Goal: Information Seeking & Learning: Compare options

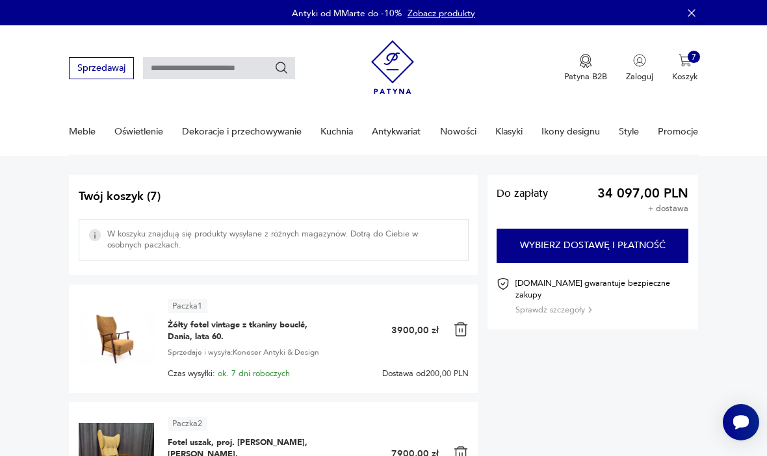
click at [117, 342] on img at bounding box center [116, 336] width 75 height 75
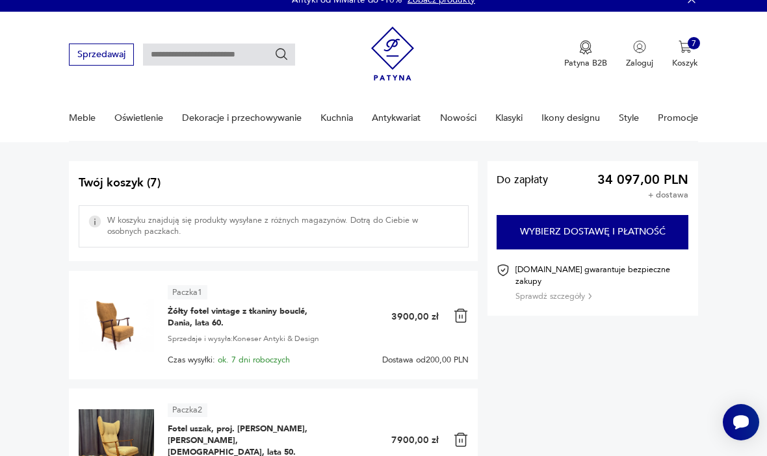
scroll to position [13, 0]
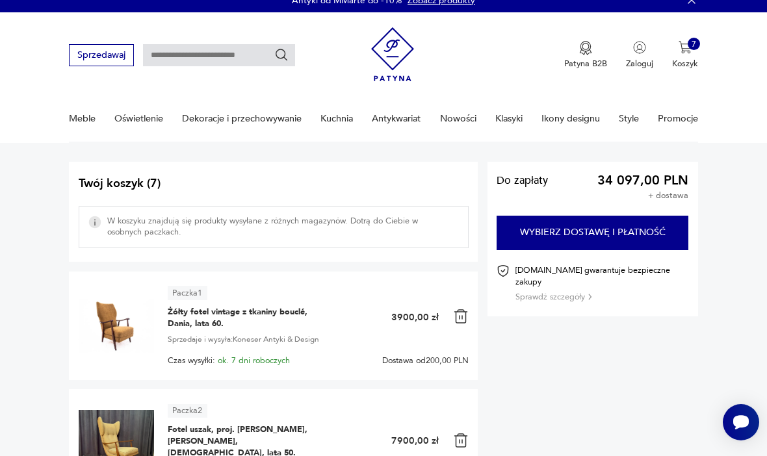
click at [187, 320] on span "Żółty fotel vintage z tkaniny bouclé, Dania, lata 60." at bounding box center [241, 317] width 146 height 23
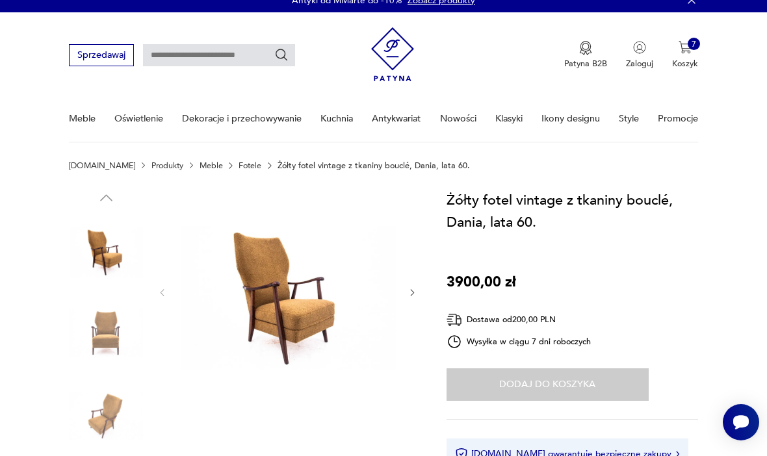
click at [241, 301] on img at bounding box center [287, 291] width 217 height 205
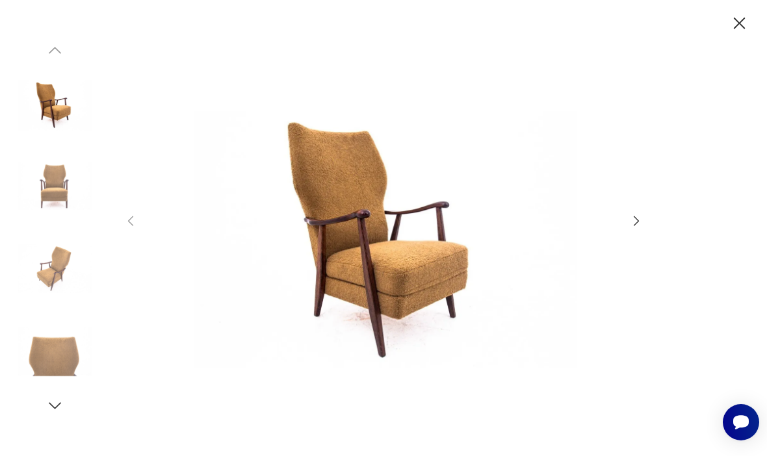
click at [633, 228] on icon "button" at bounding box center [636, 221] width 14 height 14
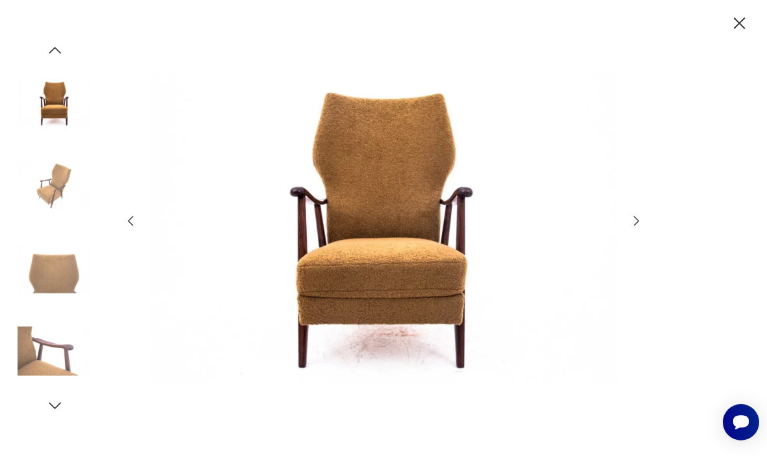
click at [634, 255] on div at bounding box center [384, 228] width 520 height 367
click at [635, 228] on icon "button" at bounding box center [636, 221] width 14 height 14
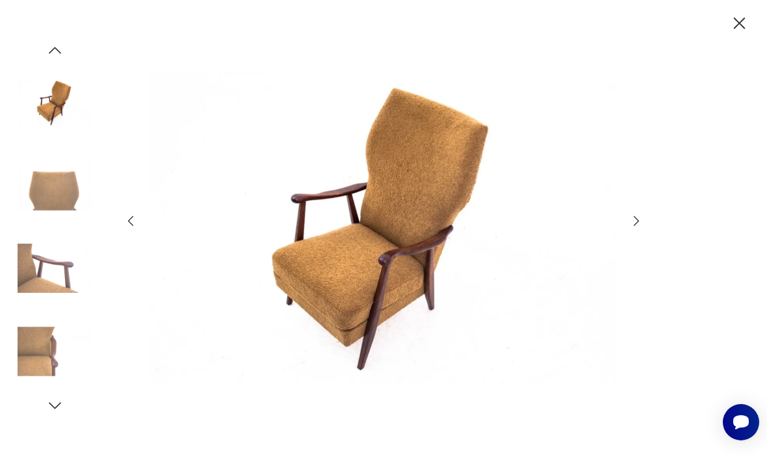
click at [633, 253] on div at bounding box center [384, 228] width 520 height 367
click at [634, 228] on icon "button" at bounding box center [636, 221] width 14 height 14
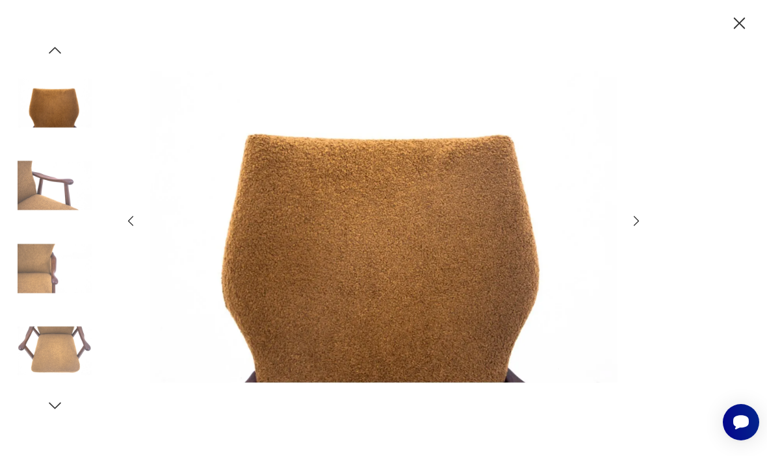
click at [654, 242] on div at bounding box center [383, 228] width 767 height 456
click at [636, 226] on icon "button" at bounding box center [636, 221] width 5 height 10
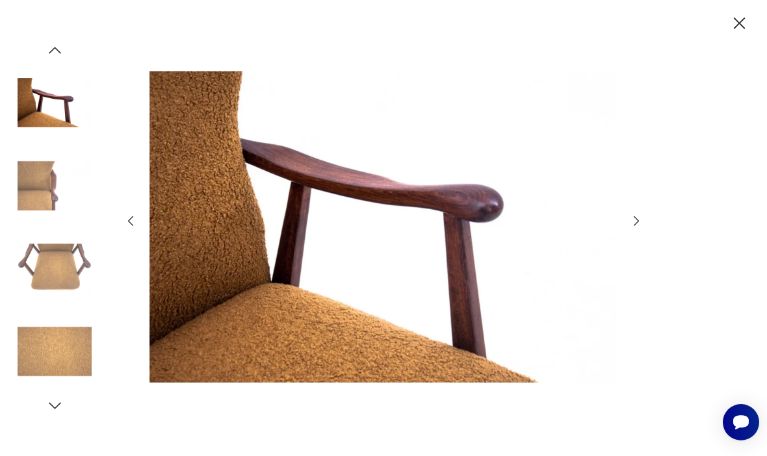
click at [637, 228] on icon "button" at bounding box center [636, 221] width 14 height 14
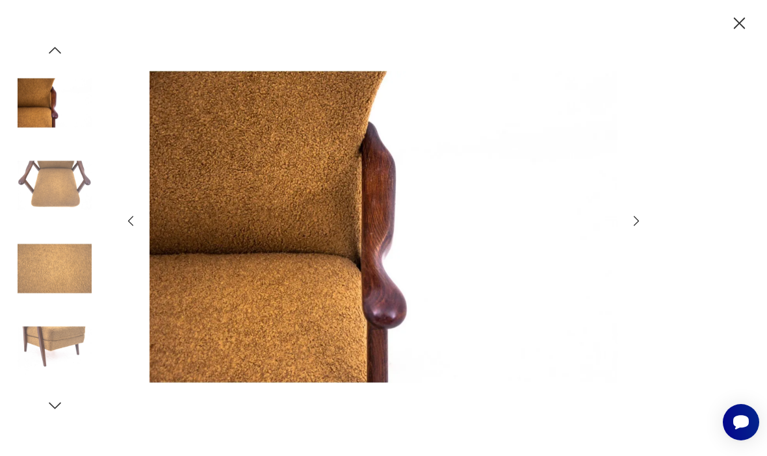
click at [638, 228] on icon "button" at bounding box center [636, 221] width 14 height 14
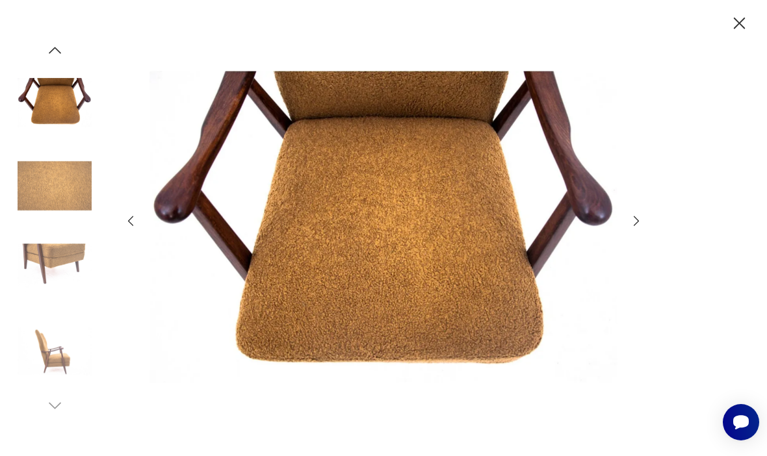
click at [637, 228] on icon "button" at bounding box center [636, 221] width 14 height 14
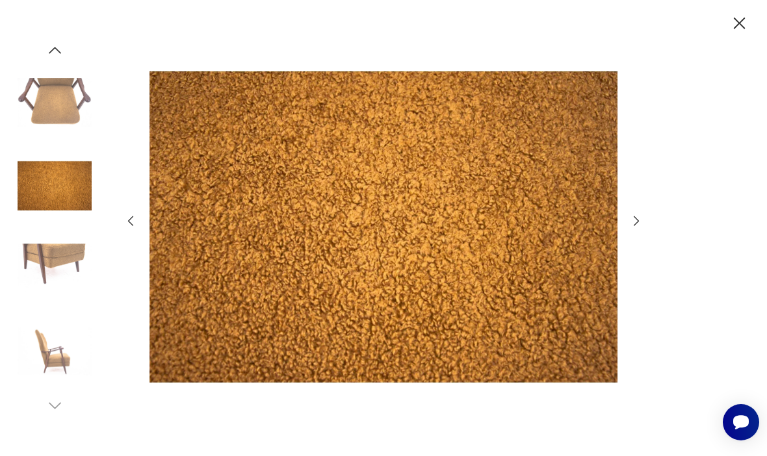
click at [731, 33] on icon "button" at bounding box center [739, 23] width 21 height 21
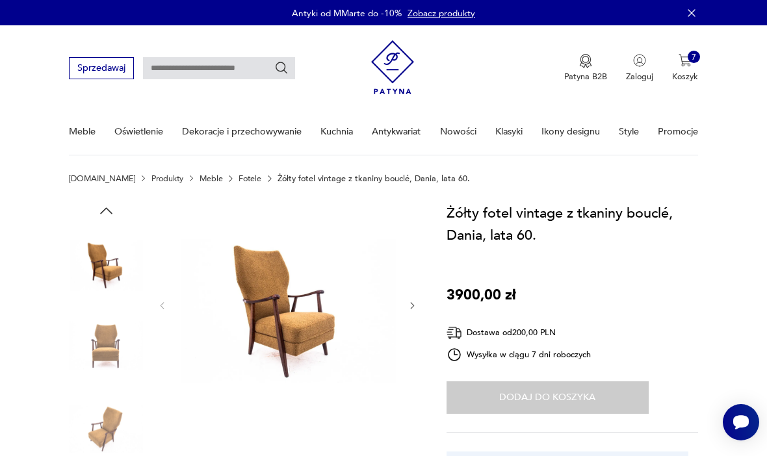
click at [138, 136] on link "Oświetlenie" at bounding box center [138, 131] width 49 height 45
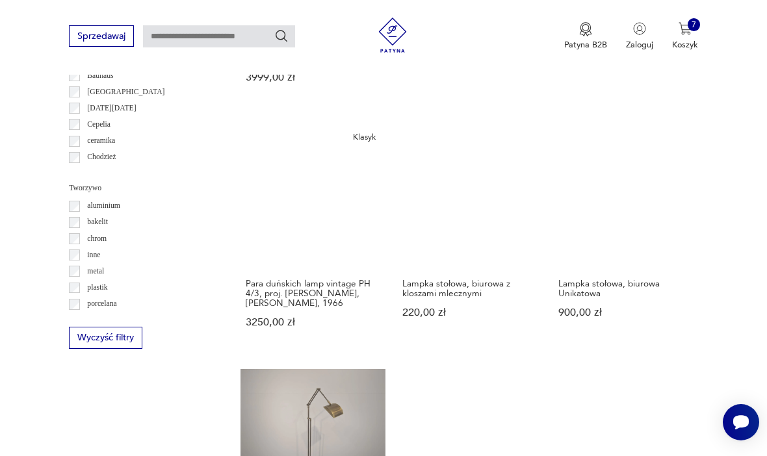
scroll to position [1132, 0]
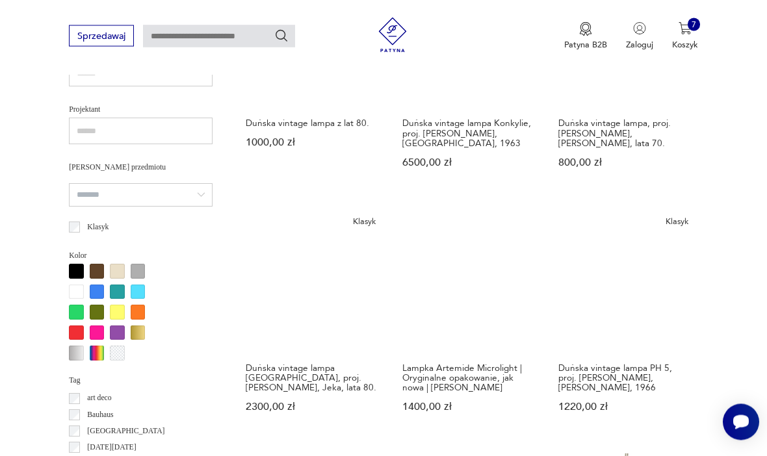
scroll to position [783, 0]
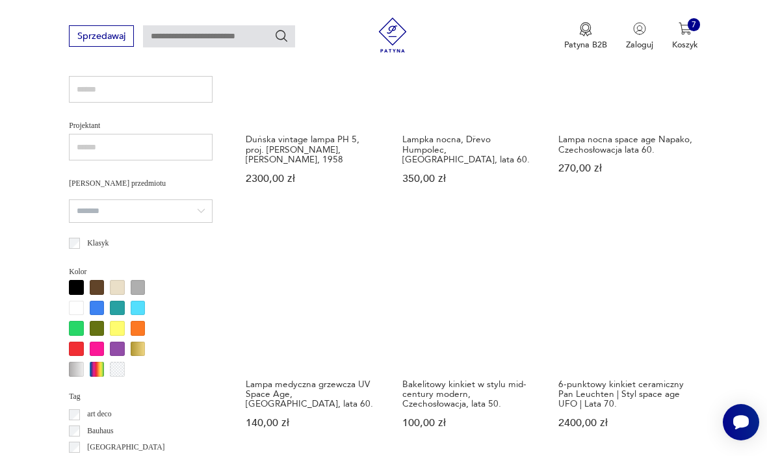
scroll to position [766, 0]
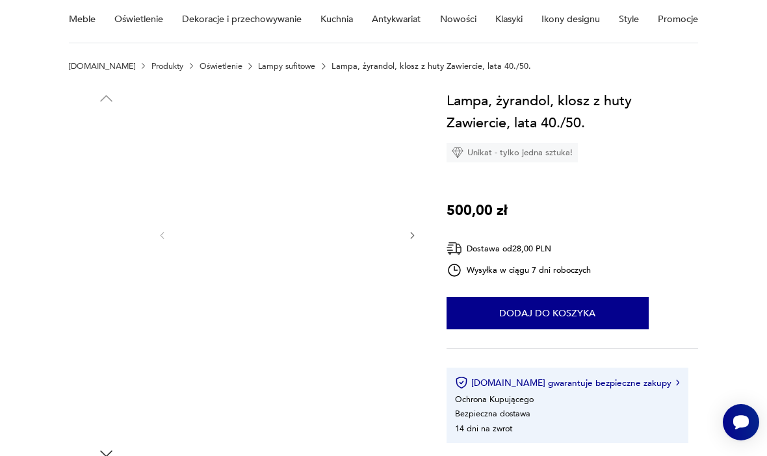
click at [109, 326] on img at bounding box center [106, 317] width 74 height 74
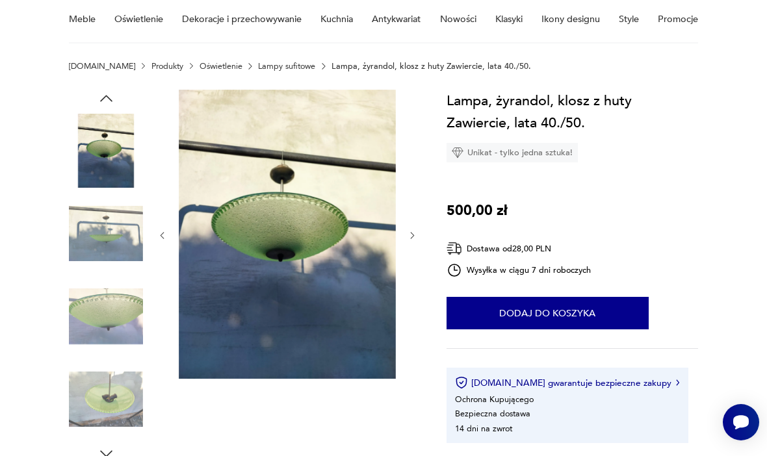
click at [111, 382] on img at bounding box center [106, 399] width 74 height 74
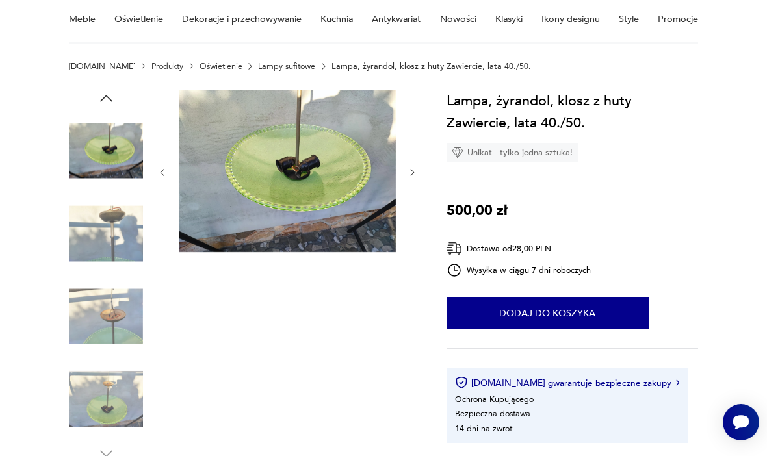
click at [119, 234] on img at bounding box center [106, 233] width 74 height 74
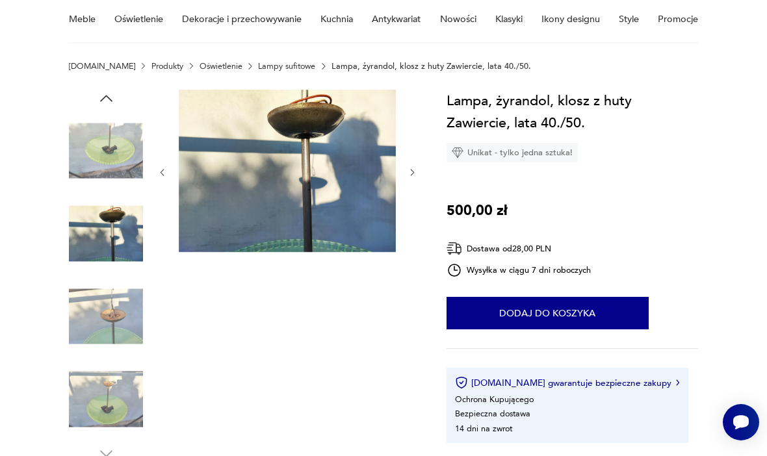
click at [108, 153] on img at bounding box center [106, 151] width 74 height 74
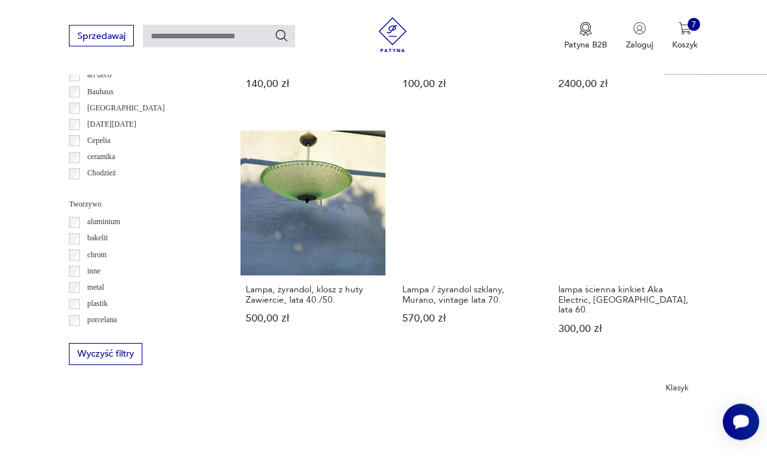
scroll to position [1106, 0]
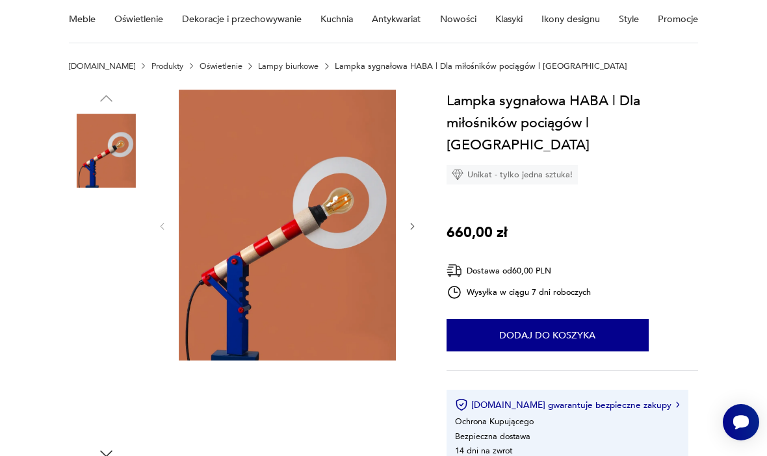
click at [111, 337] on img at bounding box center [106, 317] width 74 height 74
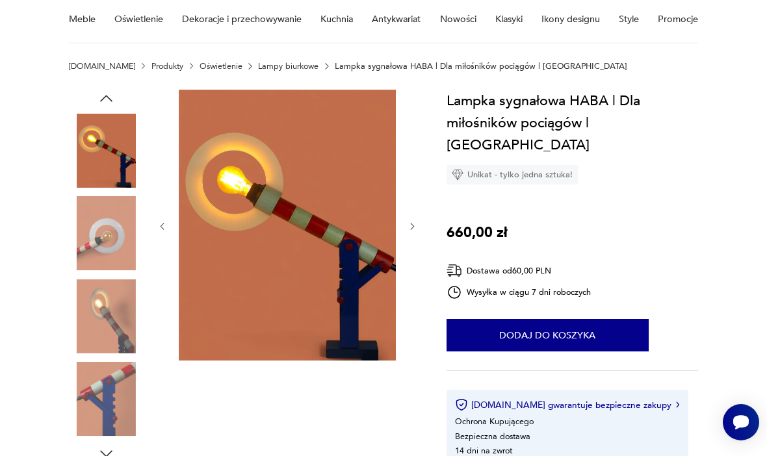
click at [107, 415] on img at bounding box center [106, 399] width 74 height 74
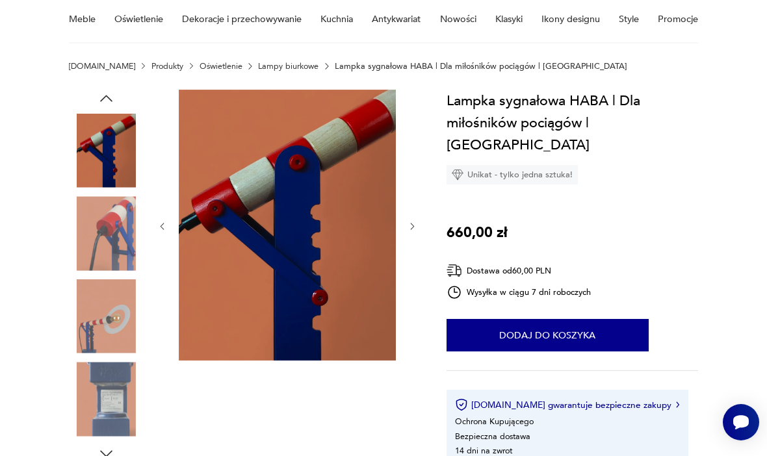
click at [122, 308] on img at bounding box center [106, 317] width 74 height 74
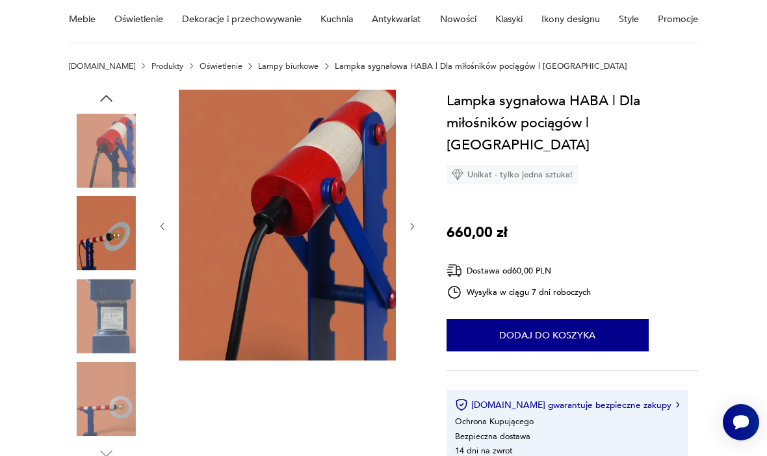
click at [114, 239] on img at bounding box center [106, 233] width 74 height 74
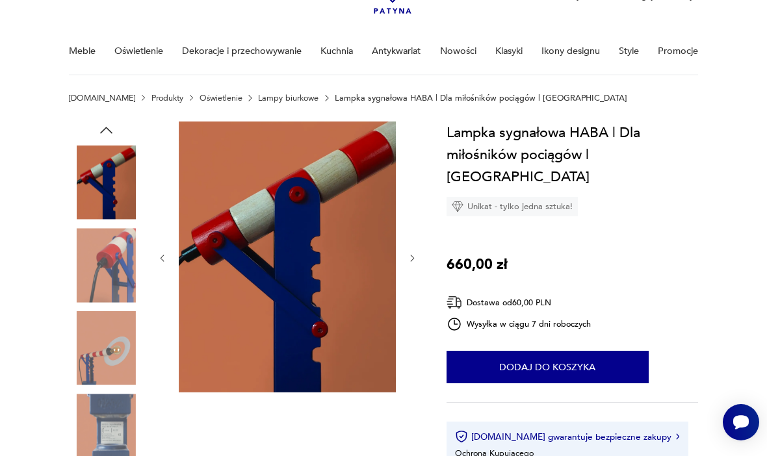
scroll to position [0, 0]
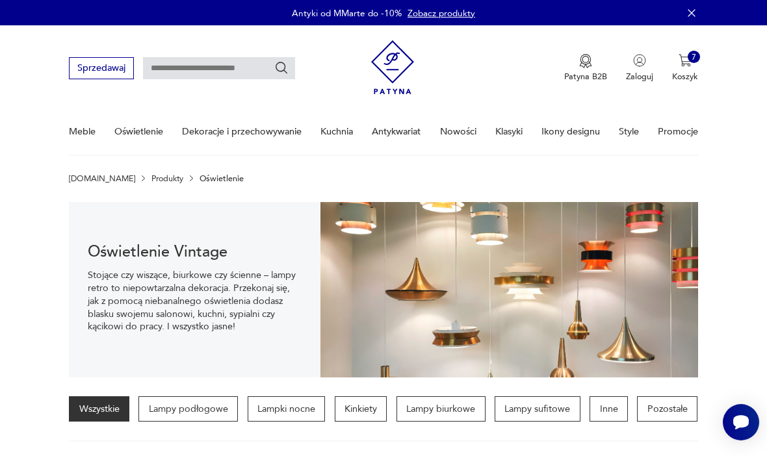
scroll to position [1152, 0]
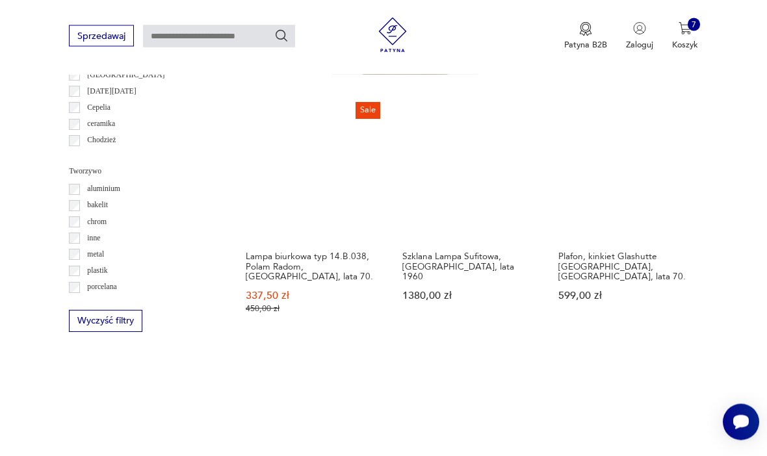
scroll to position [1169, 0]
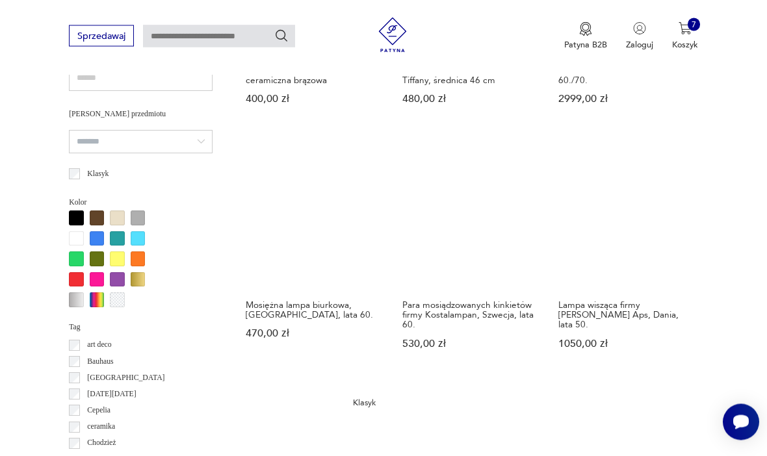
scroll to position [841, 0]
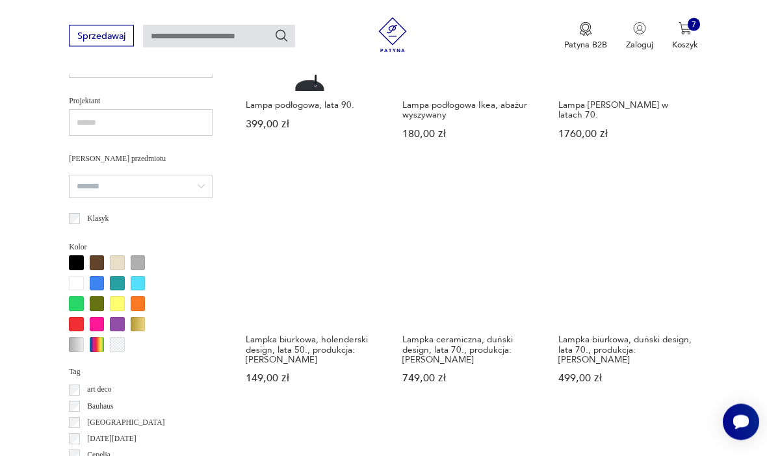
scroll to position [792, 0]
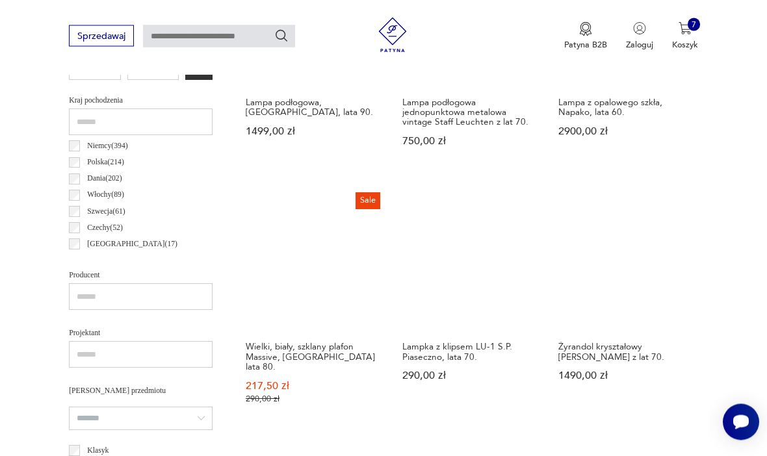
scroll to position [560, 0]
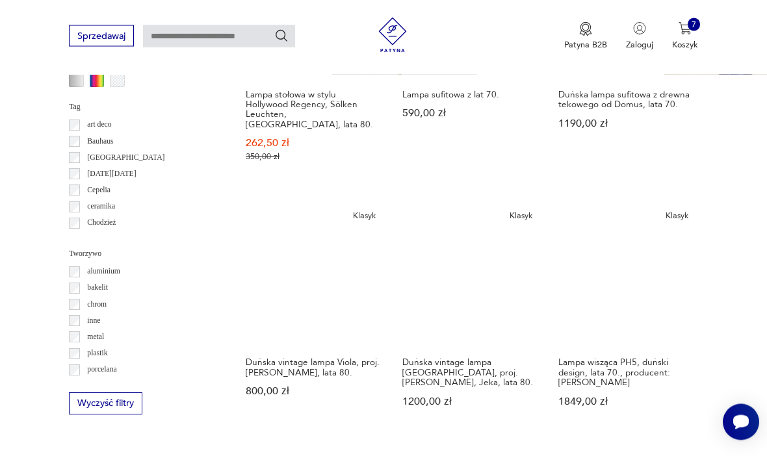
scroll to position [1073, 0]
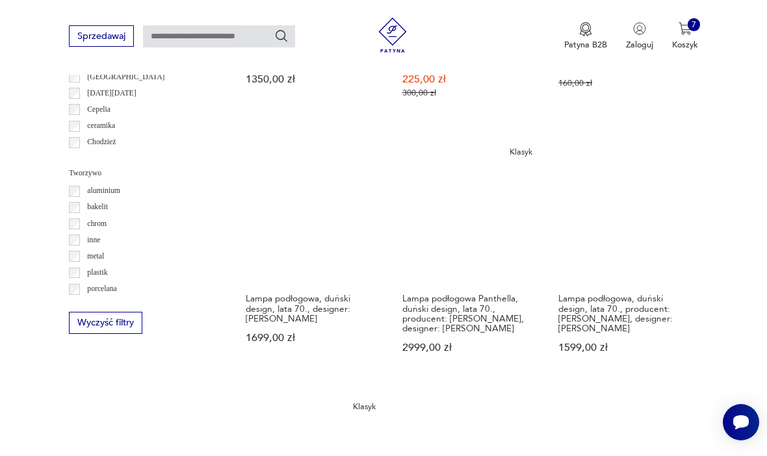
scroll to position [1157, 0]
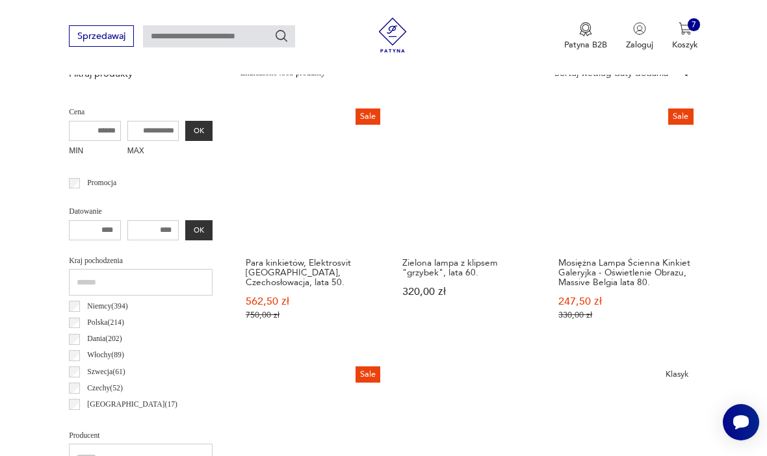
scroll to position [300, 0]
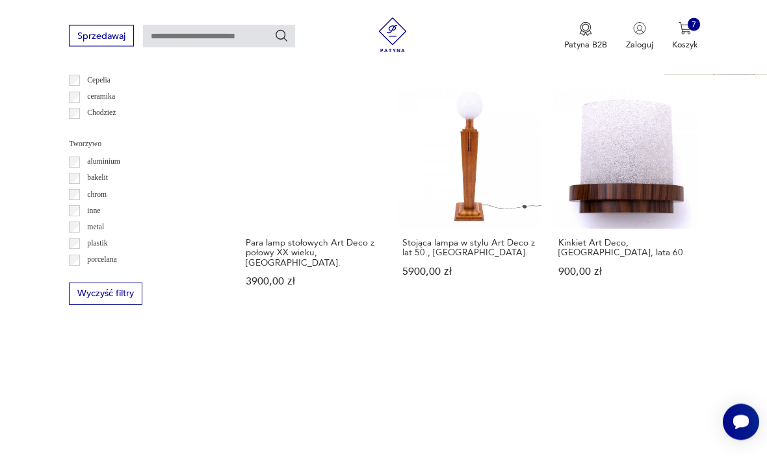
scroll to position [1178, 0]
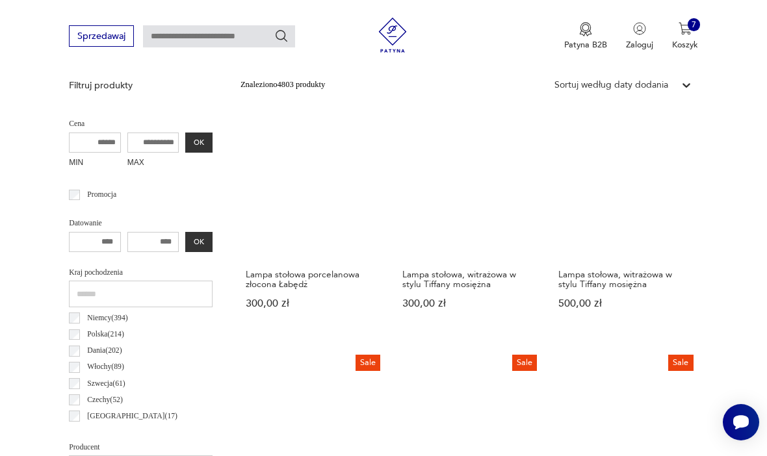
scroll to position [300, 0]
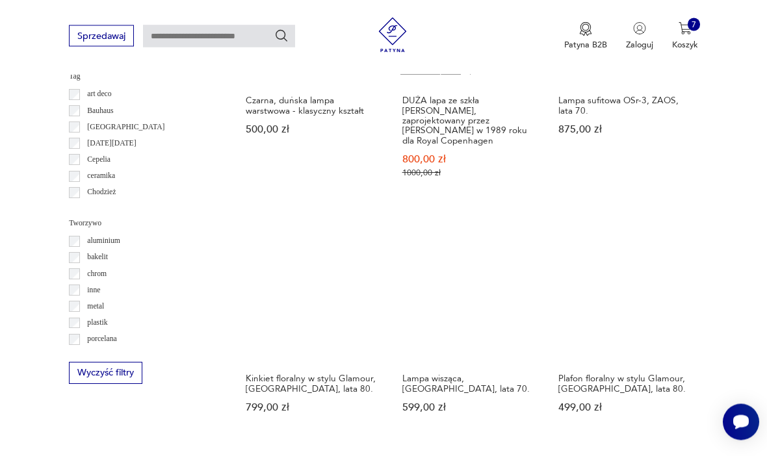
scroll to position [1088, 0]
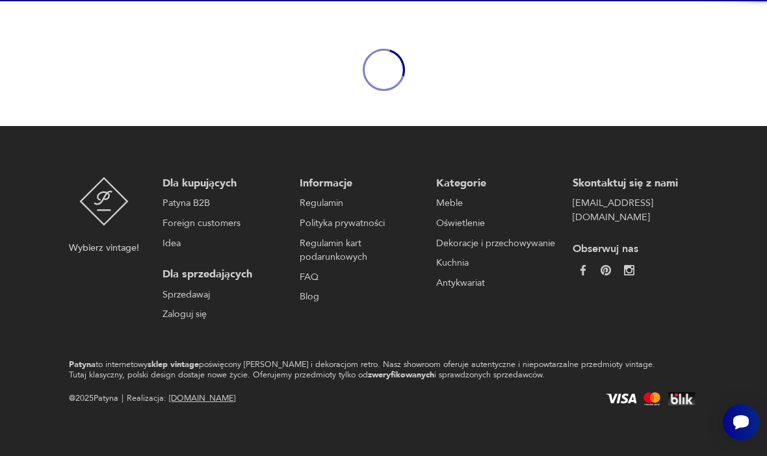
scroll to position [112, 0]
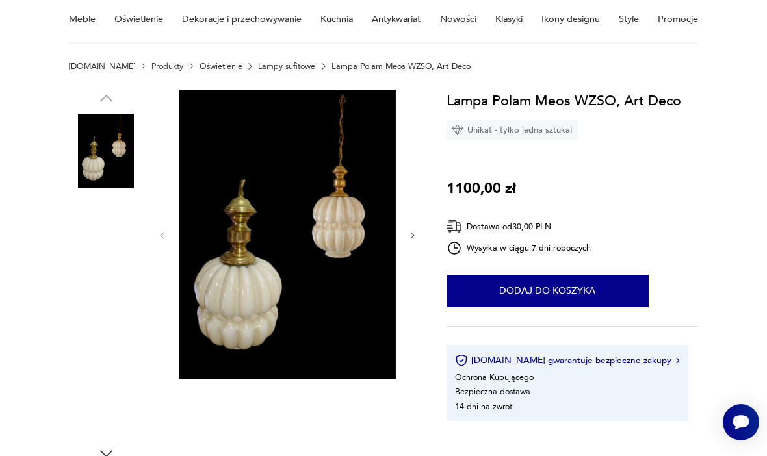
click at [108, 399] on img at bounding box center [106, 399] width 74 height 74
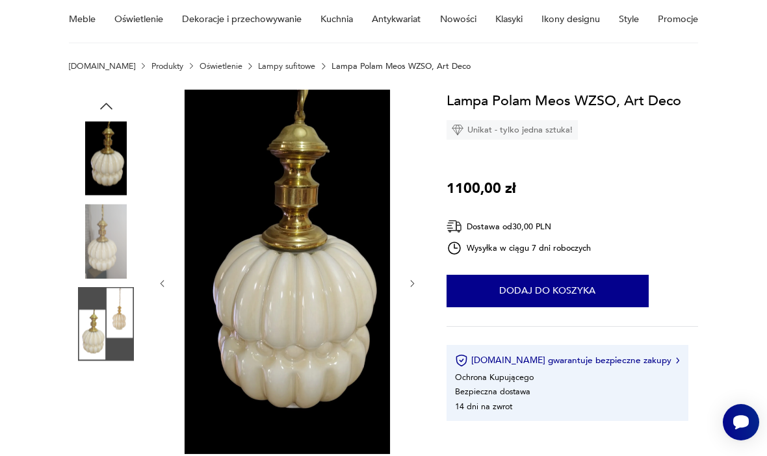
click at [101, 415] on img at bounding box center [106, 407] width 74 height 74
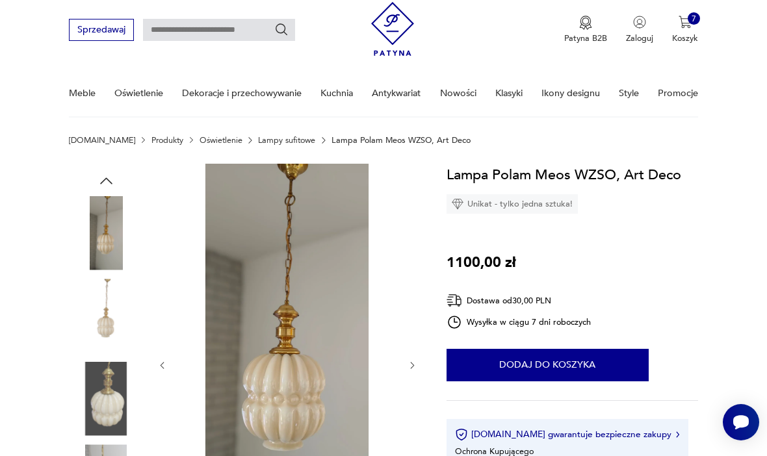
scroll to position [0, 0]
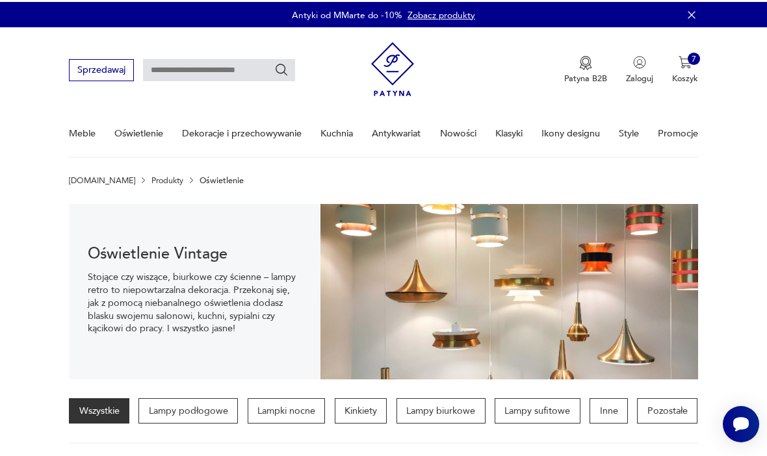
scroll to position [1133, 0]
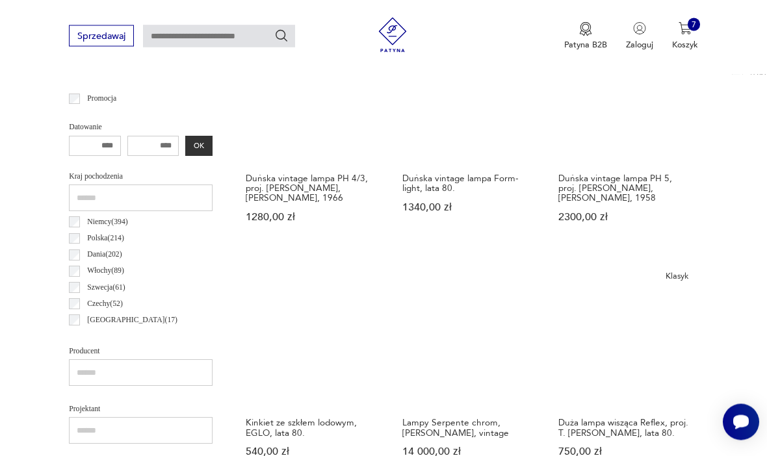
scroll to position [484, 0]
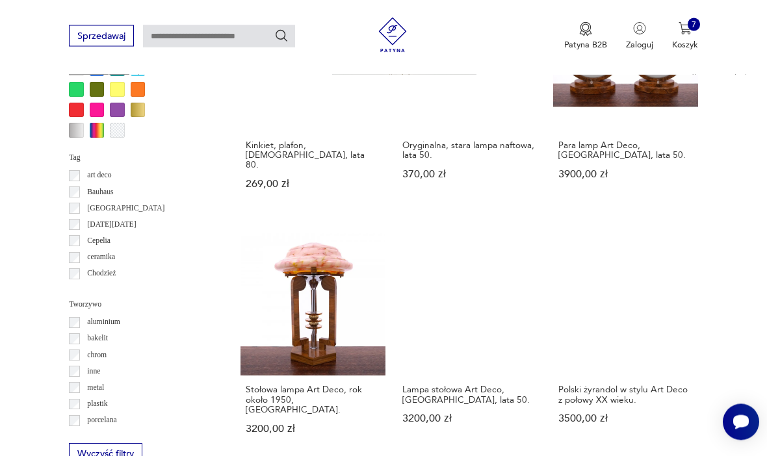
scroll to position [1006, 0]
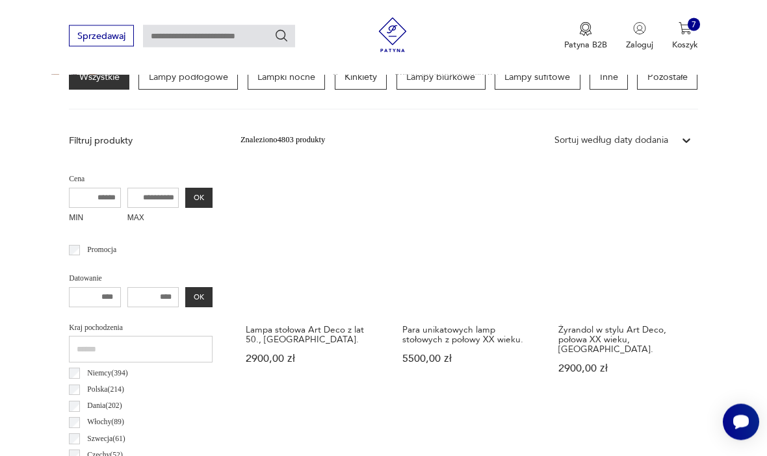
scroll to position [332, 0]
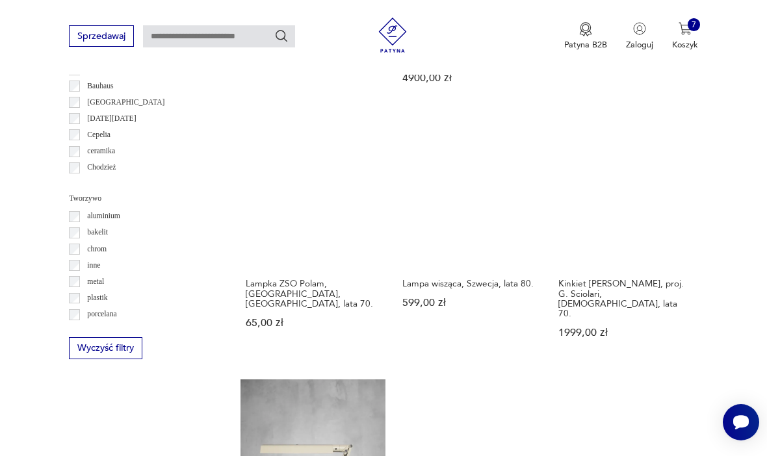
scroll to position [1123, 0]
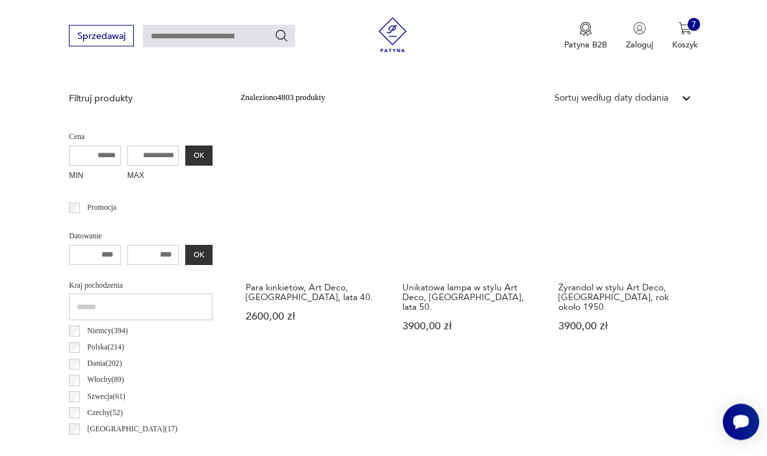
scroll to position [300, 0]
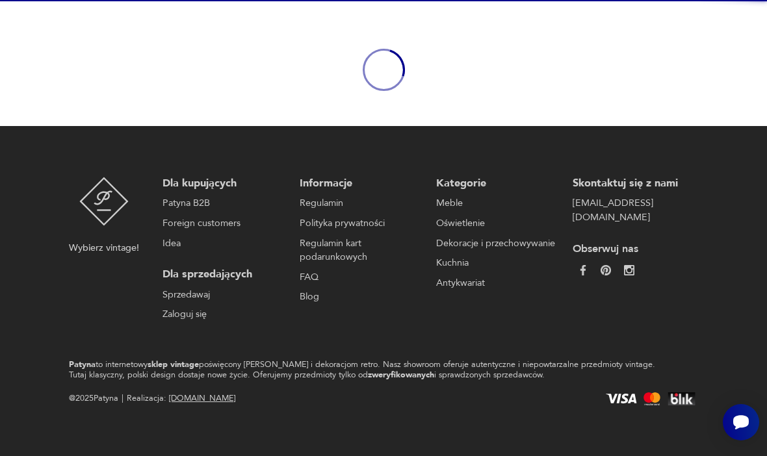
scroll to position [112, 0]
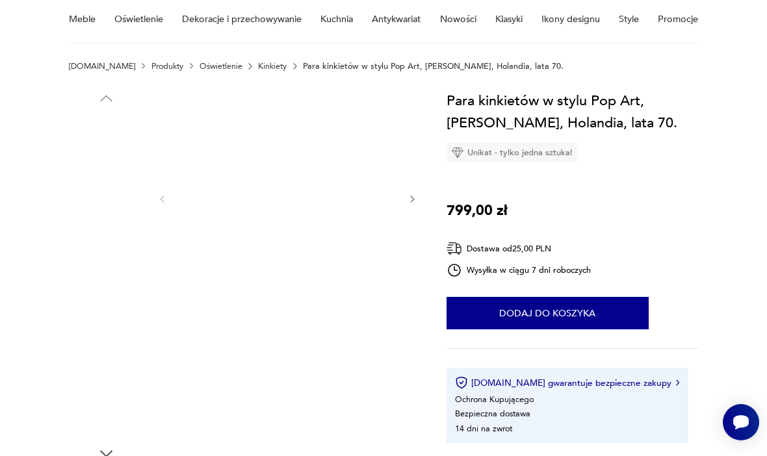
click at [103, 248] on img at bounding box center [106, 233] width 74 height 74
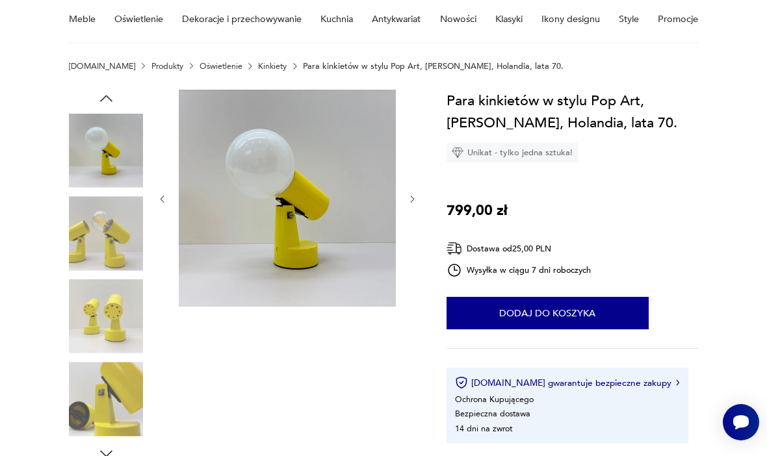
click at [99, 312] on img at bounding box center [106, 317] width 74 height 74
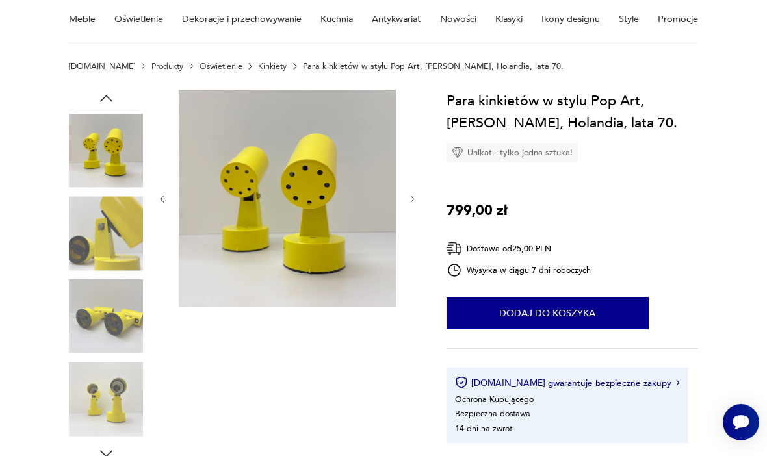
click at [96, 326] on img at bounding box center [106, 317] width 74 height 74
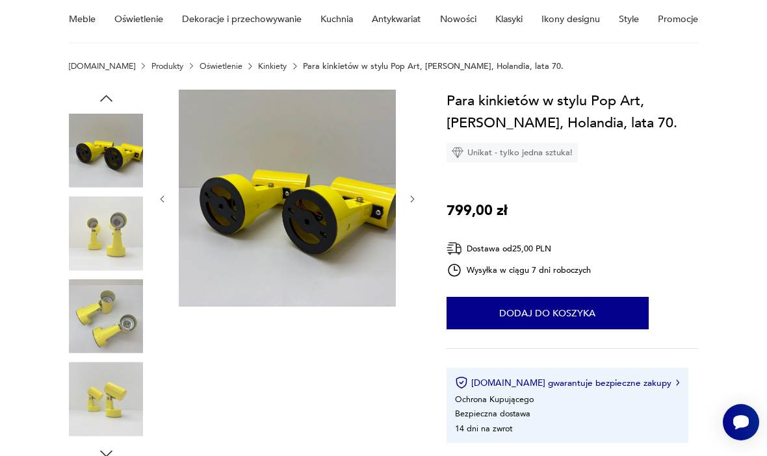
click at [97, 352] on img at bounding box center [106, 317] width 74 height 74
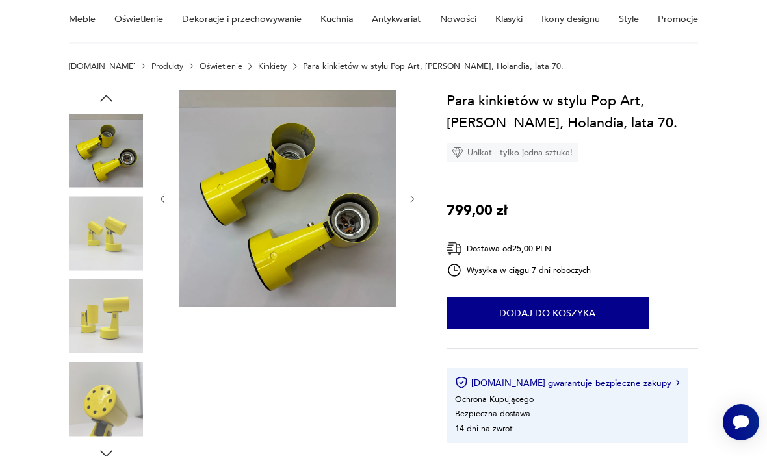
click at [95, 391] on img at bounding box center [106, 399] width 74 height 74
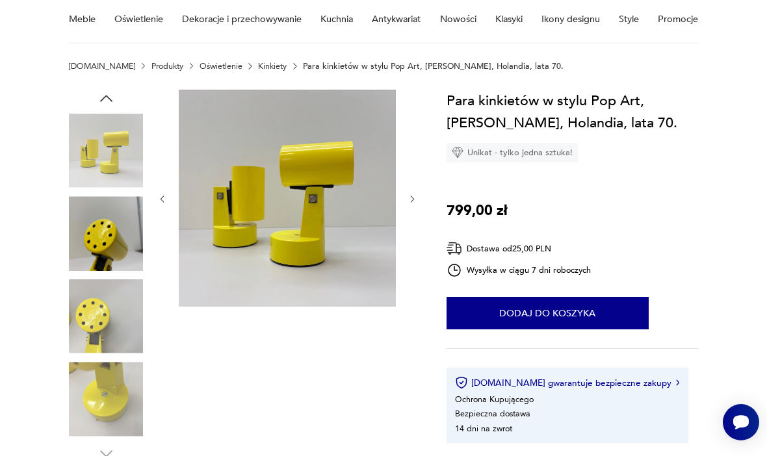
click at [93, 398] on img at bounding box center [106, 399] width 74 height 74
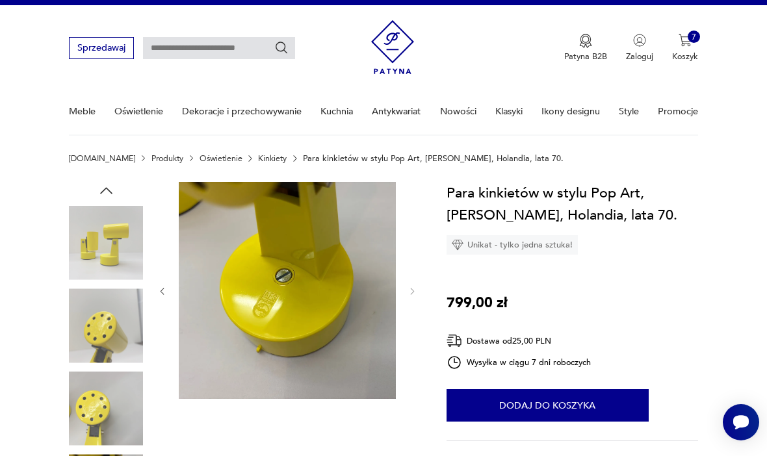
scroll to position [0, 0]
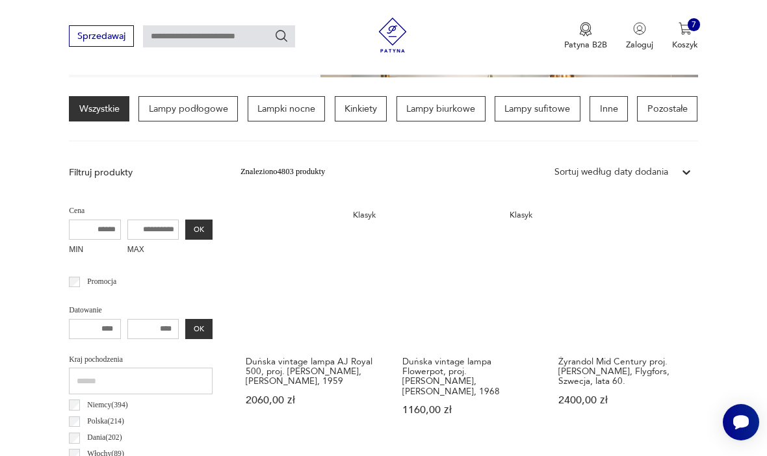
scroll to position [300, 0]
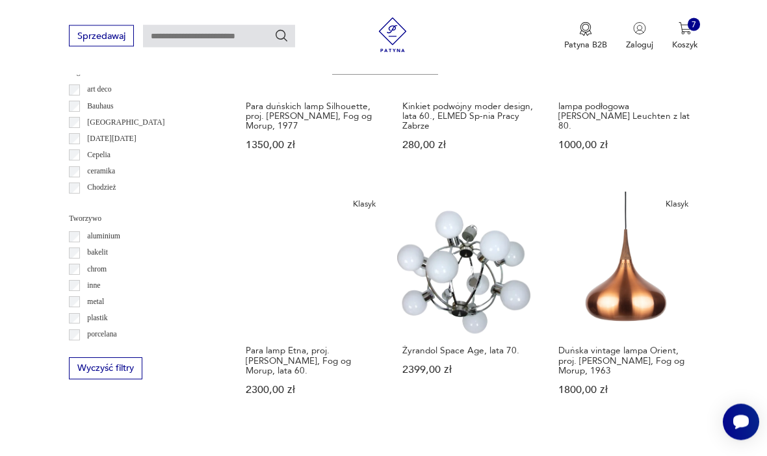
scroll to position [1092, 0]
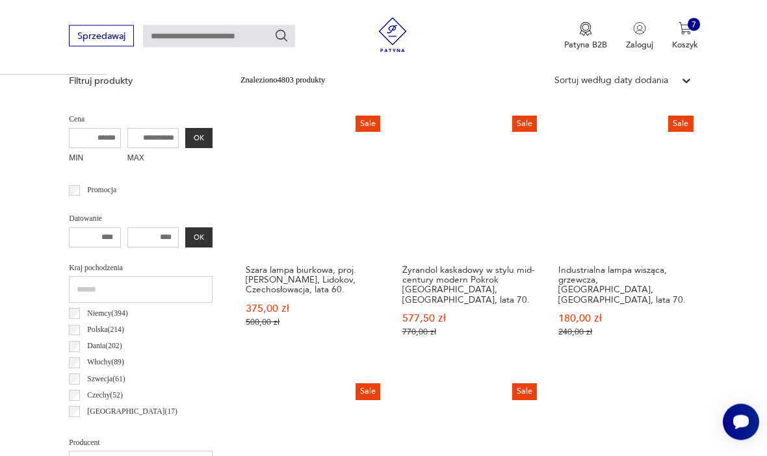
scroll to position [300, 0]
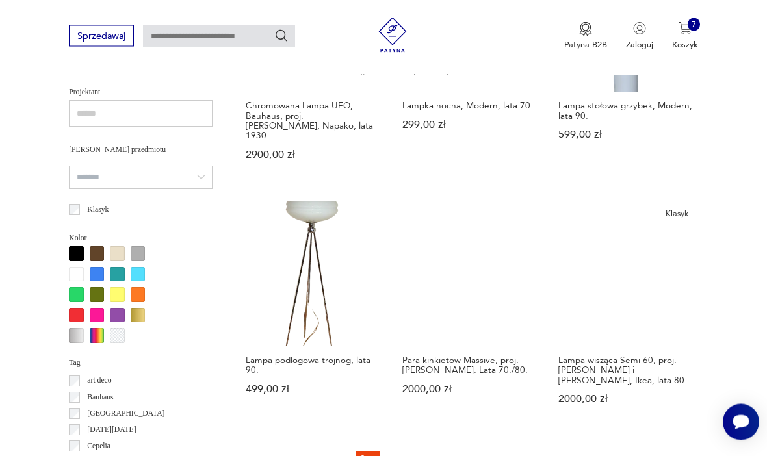
scroll to position [824, 0]
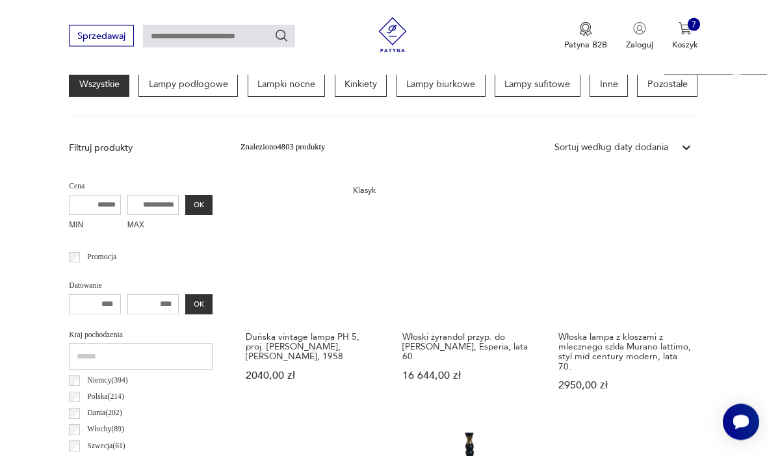
scroll to position [325, 0]
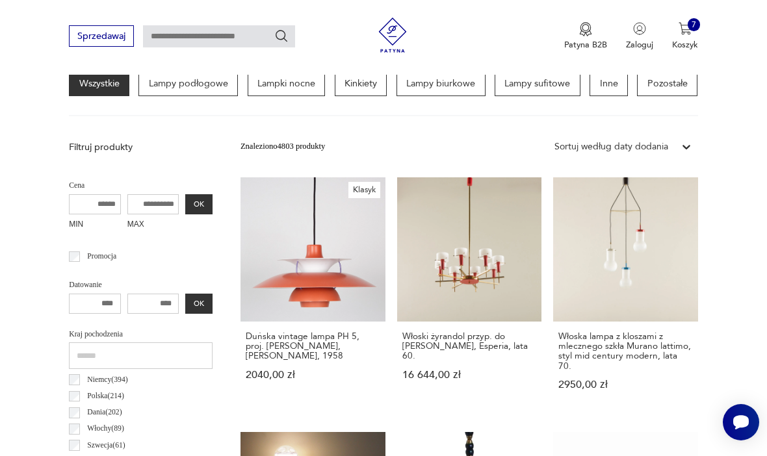
click at [553, 263] on link "Włoska lampa z kloszami z mlecznego szkła Murano lattimo, styl mid century mode…" at bounding box center [625, 295] width 145 height 236
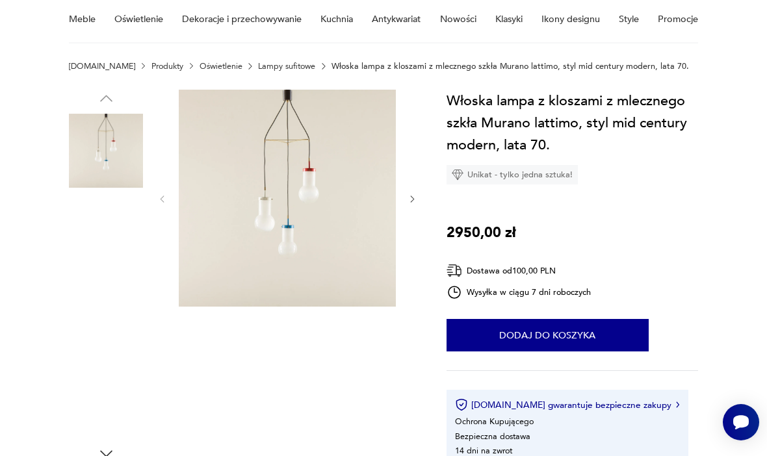
click at [110, 231] on img at bounding box center [106, 233] width 74 height 74
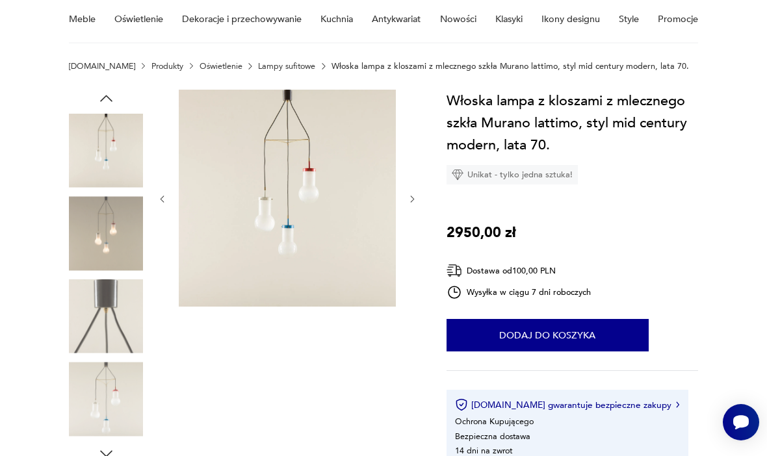
click at [104, 233] on img at bounding box center [106, 233] width 74 height 74
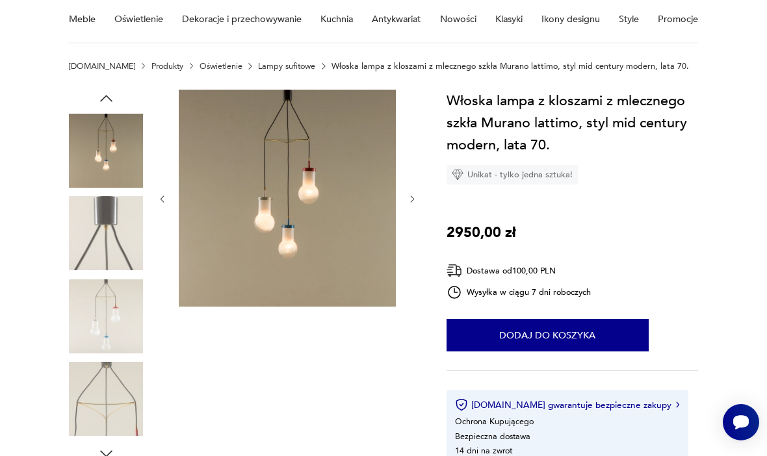
click at [101, 270] on img at bounding box center [106, 233] width 74 height 74
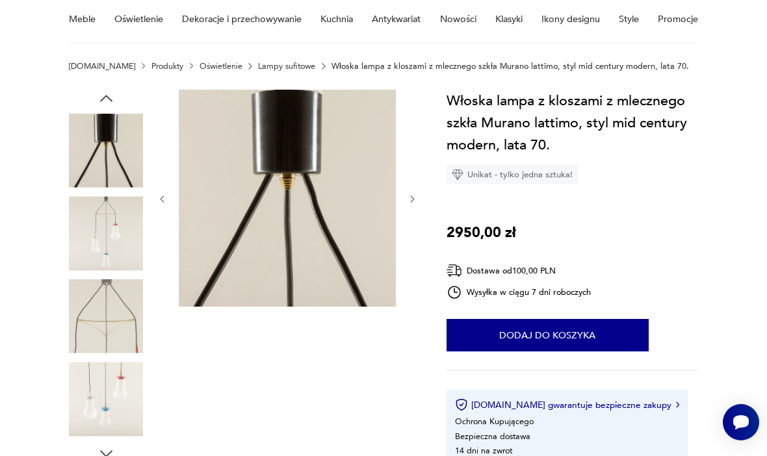
click at [101, 324] on img at bounding box center [106, 317] width 74 height 74
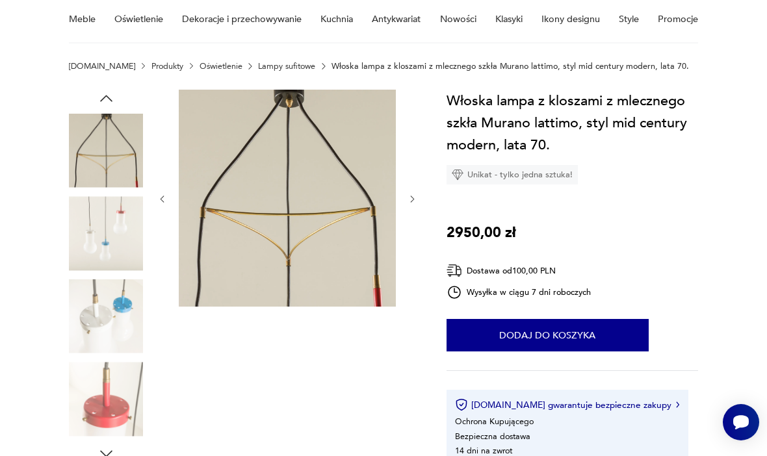
click at [101, 323] on img at bounding box center [106, 317] width 74 height 74
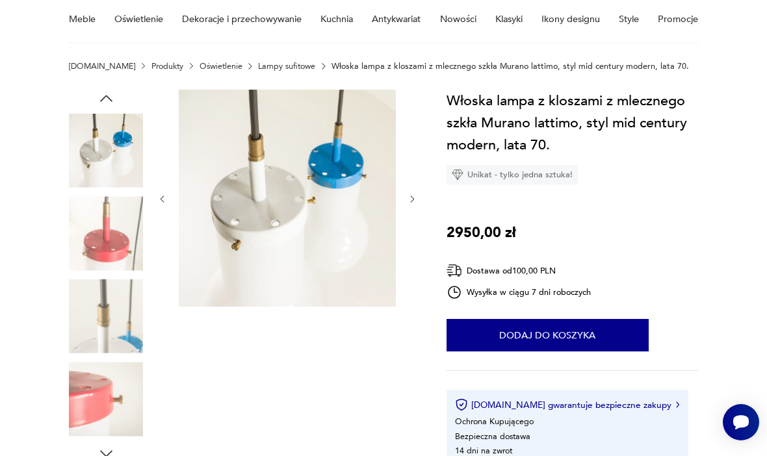
click at [109, 291] on img at bounding box center [106, 317] width 74 height 74
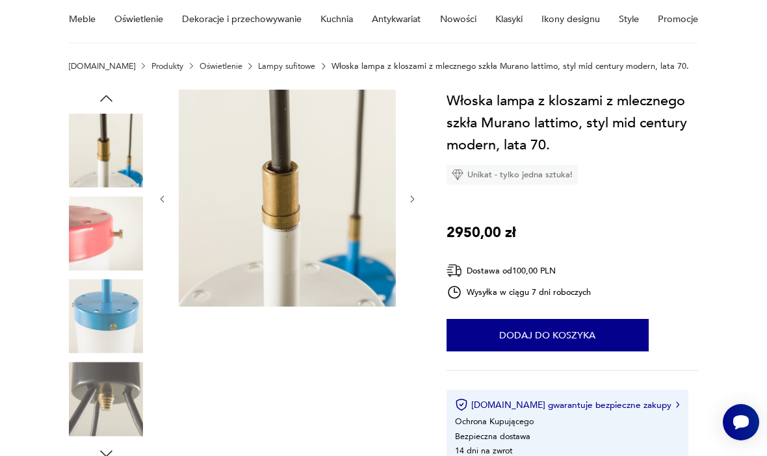
click at [94, 374] on img at bounding box center [106, 399] width 74 height 74
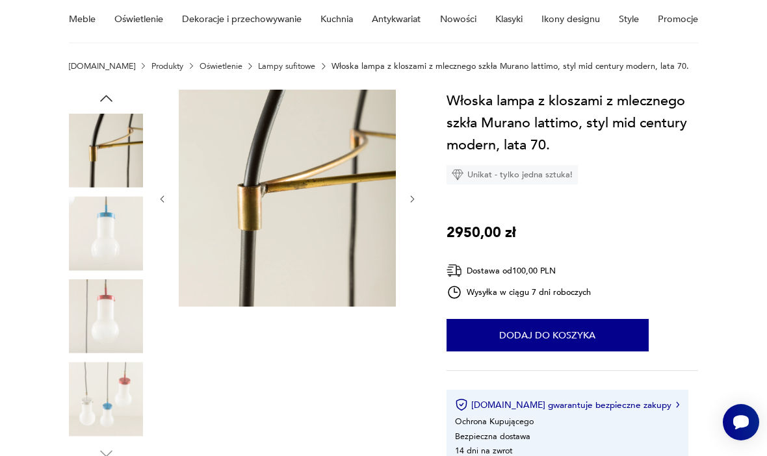
click at [87, 390] on img at bounding box center [106, 399] width 74 height 74
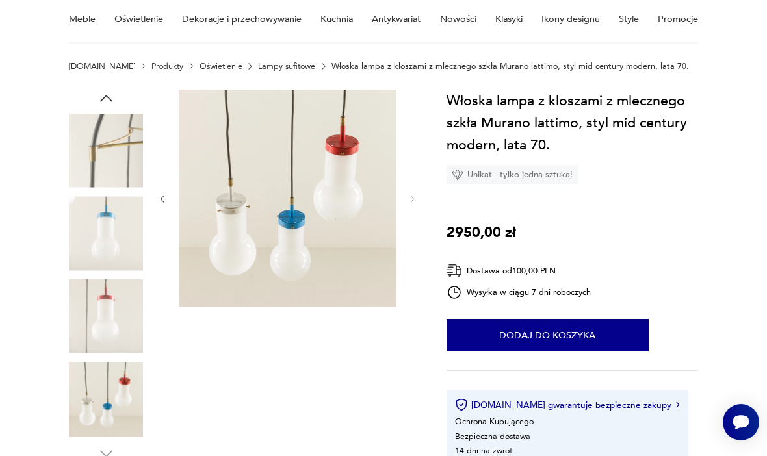
click at [98, 312] on img at bounding box center [106, 317] width 74 height 74
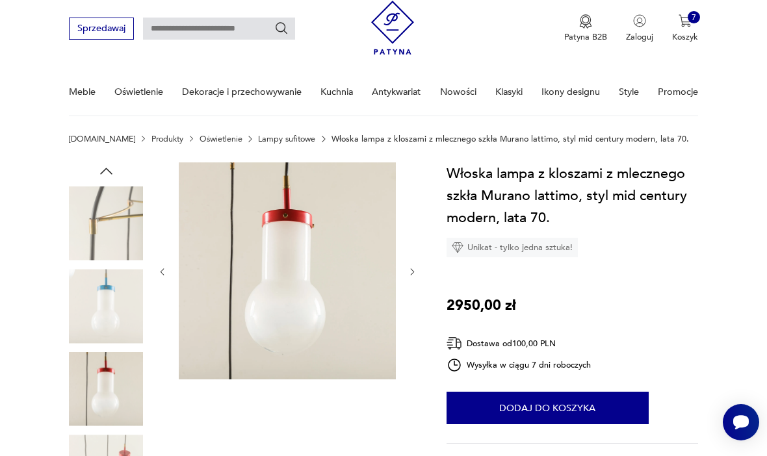
scroll to position [0, 0]
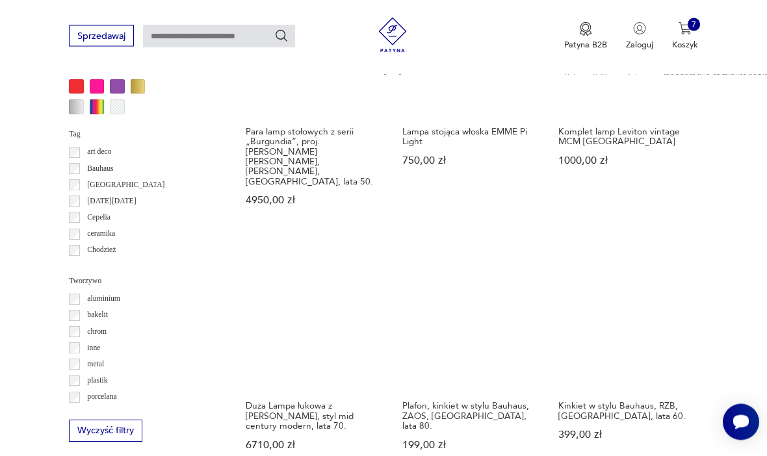
scroll to position [1042, 0]
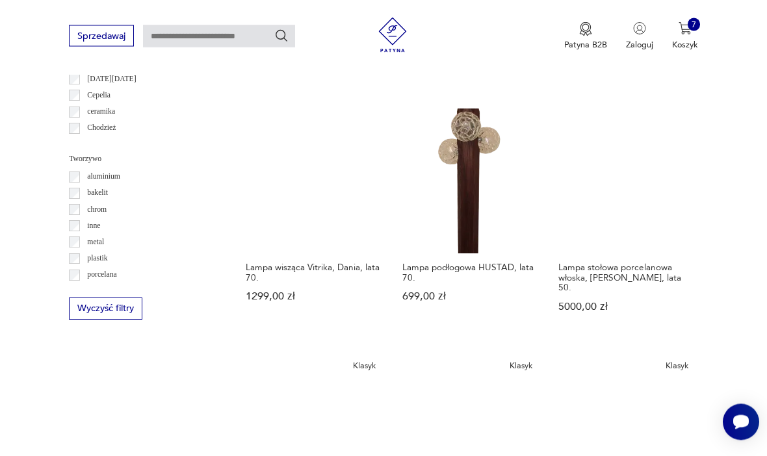
scroll to position [1157, 0]
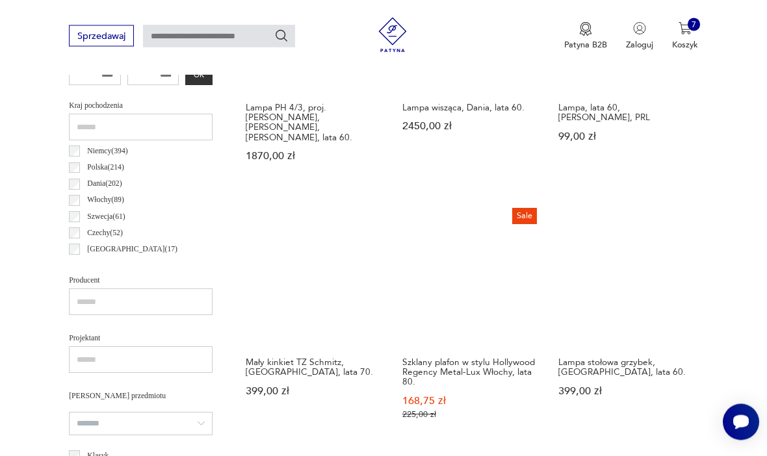
scroll to position [300, 0]
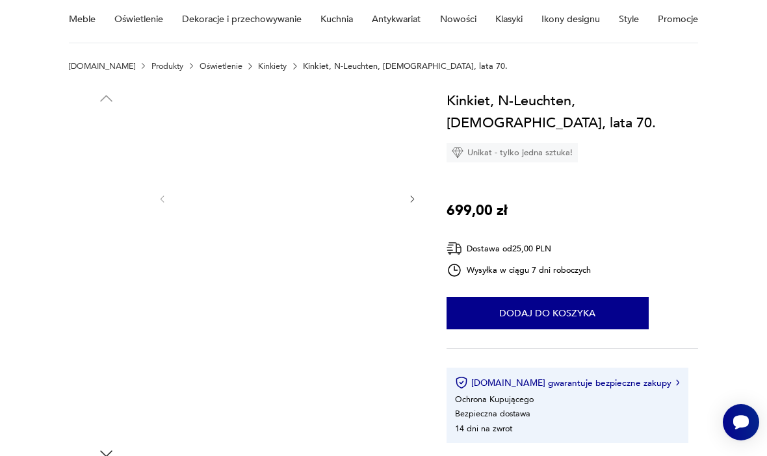
click at [94, 248] on img at bounding box center [106, 233] width 74 height 74
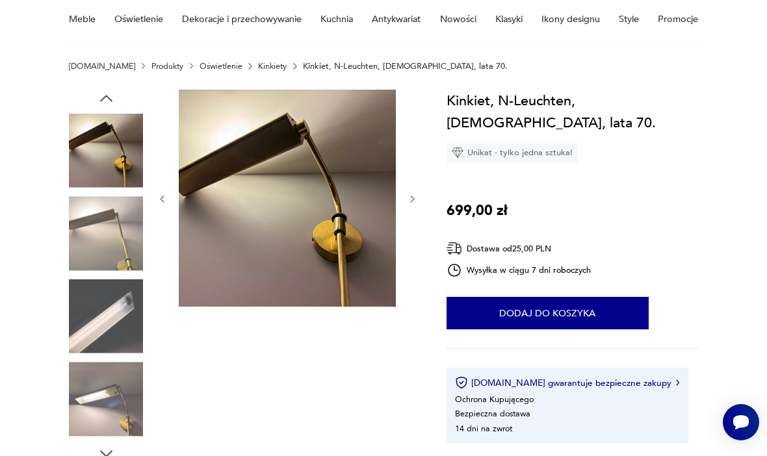
click at [90, 248] on img at bounding box center [106, 233] width 74 height 74
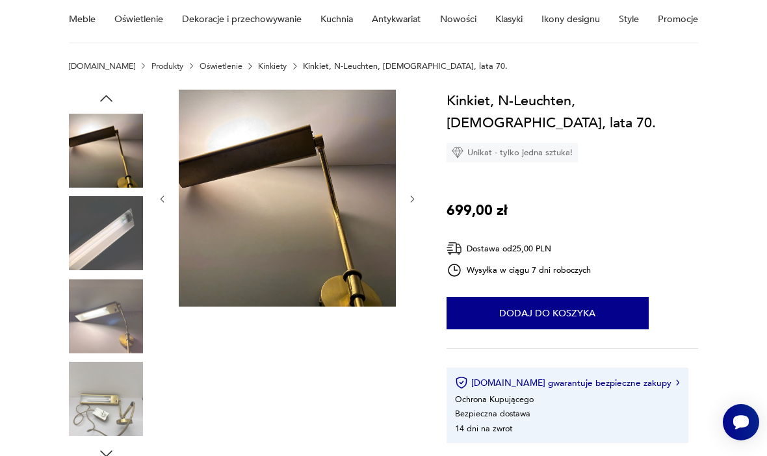
click at [94, 298] on img at bounding box center [106, 317] width 74 height 74
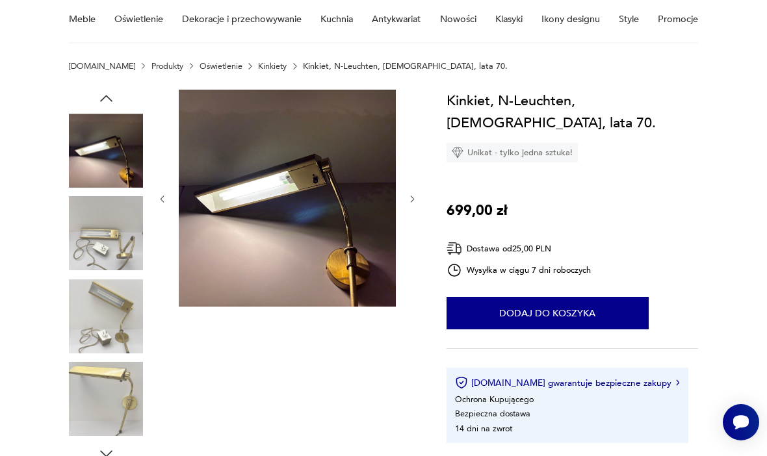
click at [98, 332] on img at bounding box center [106, 317] width 74 height 74
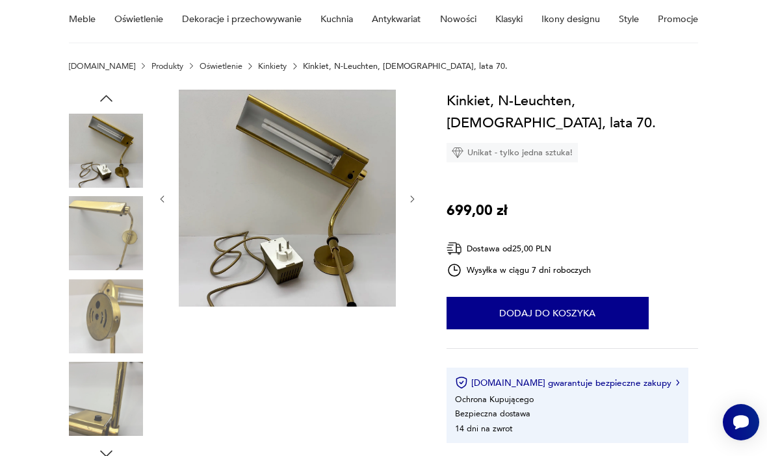
click at [93, 391] on img at bounding box center [106, 399] width 74 height 74
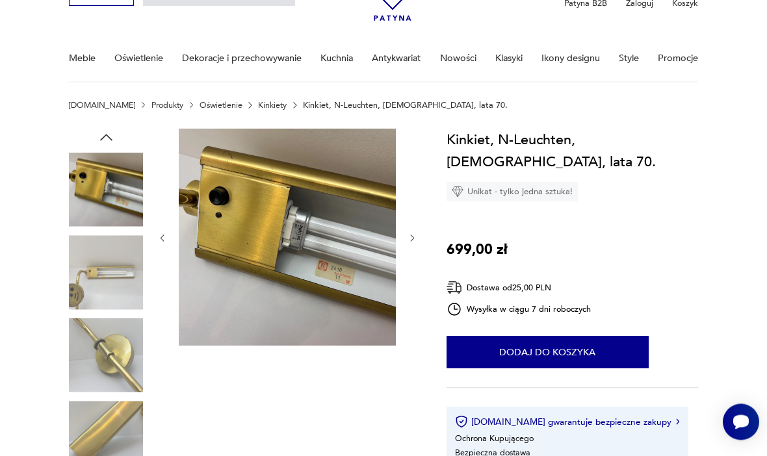
scroll to position [0, 0]
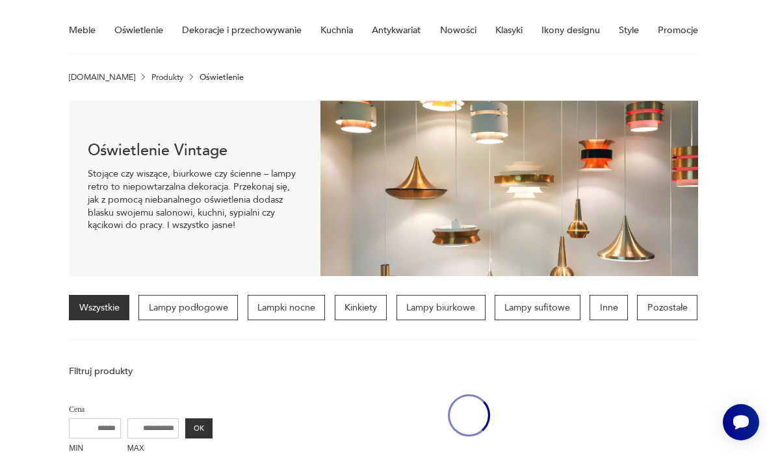
scroll to position [106, 0]
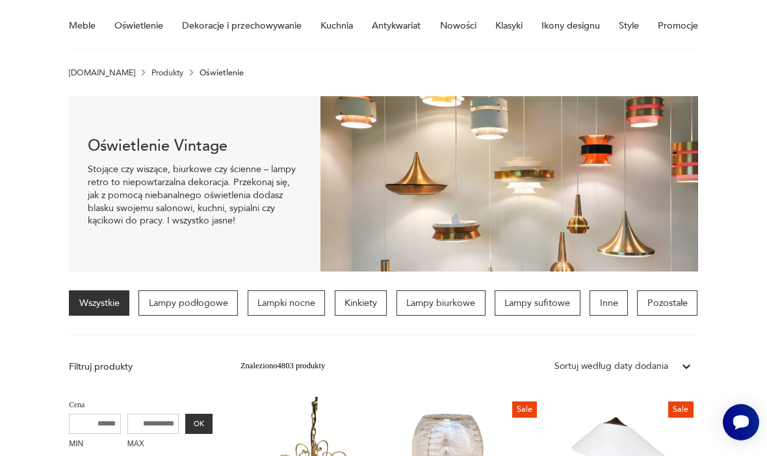
click at [503, 29] on link "Klasyki" at bounding box center [508, 25] width 27 height 45
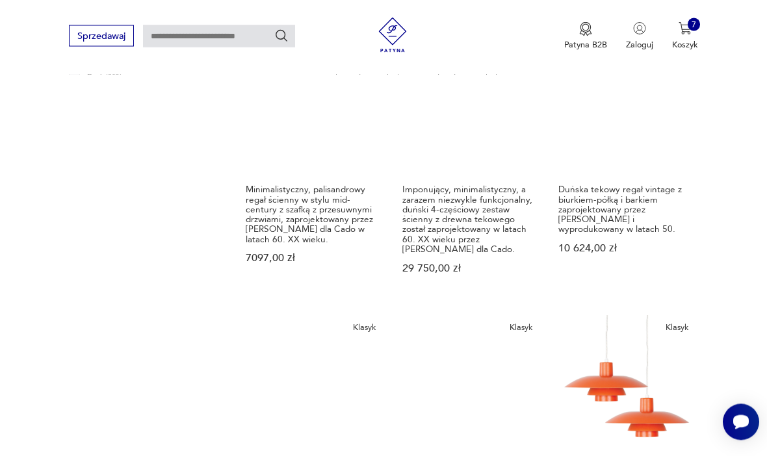
scroll to position [789, 0]
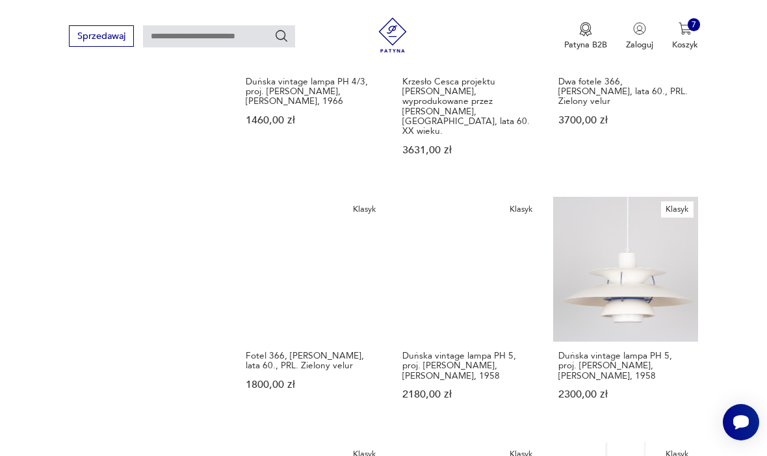
scroll to position [875, 0]
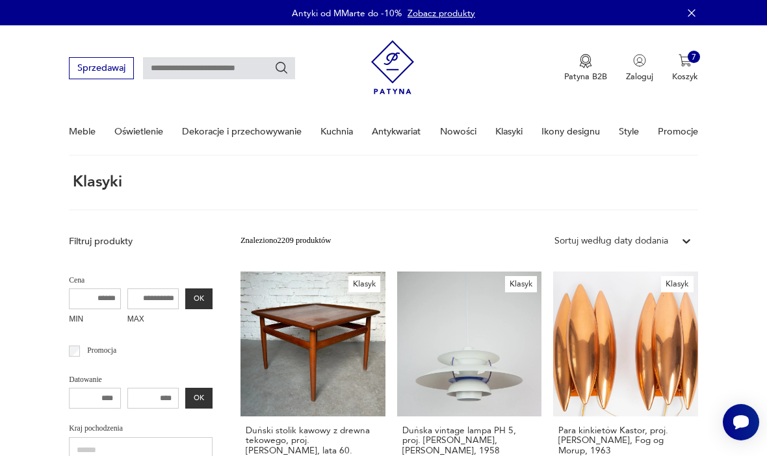
click at [564, 129] on link "Ikony designu" at bounding box center [571, 131] width 59 height 45
click at [570, 138] on link "Ikony designu" at bounding box center [571, 131] width 59 height 45
click at [514, 127] on link "Klasyki" at bounding box center [508, 131] width 27 height 45
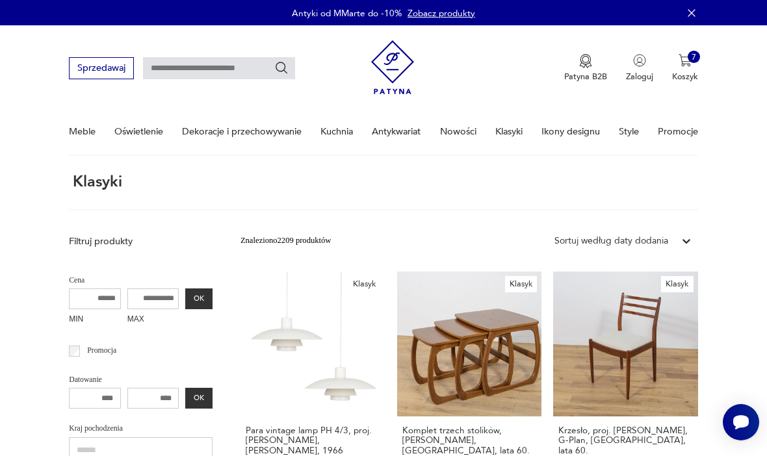
click at [568, 125] on link "Ikony designu" at bounding box center [571, 131] width 59 height 45
click at [586, 136] on link "Ikony designu" at bounding box center [571, 131] width 59 height 45
click at [689, 131] on link "Promocje" at bounding box center [678, 131] width 40 height 45
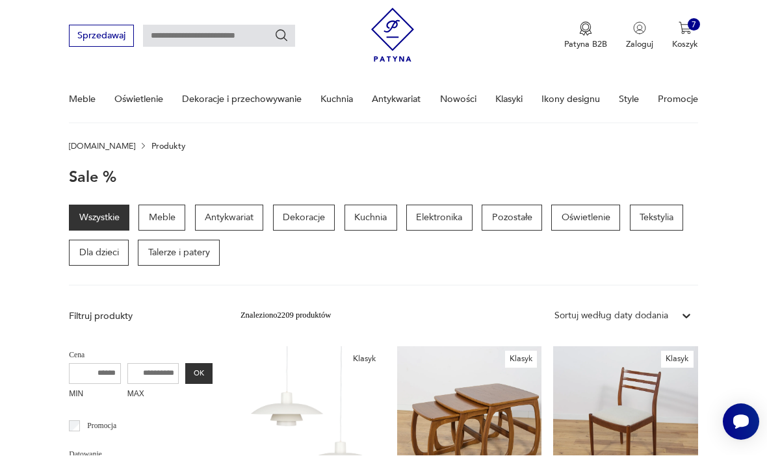
scroll to position [34, 0]
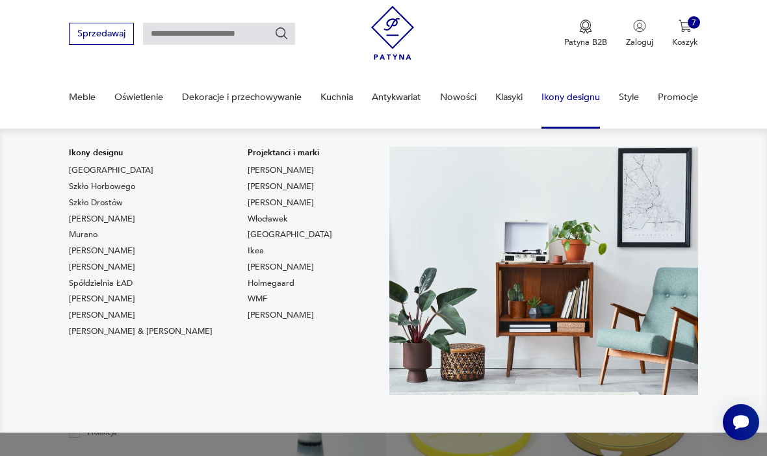
click at [97, 146] on nav "Ikony designu [GEOGRAPHIC_DATA] Szkło Horbowego Szkło Drostów Lampy [PERSON_NAM…" at bounding box center [383, 281] width 767 height 304
click at [75, 168] on link "[GEOGRAPHIC_DATA]" at bounding box center [111, 170] width 85 height 12
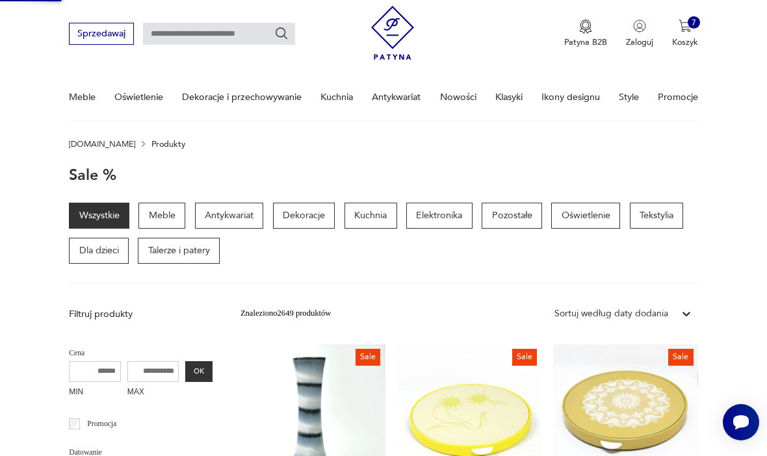
type input "****"
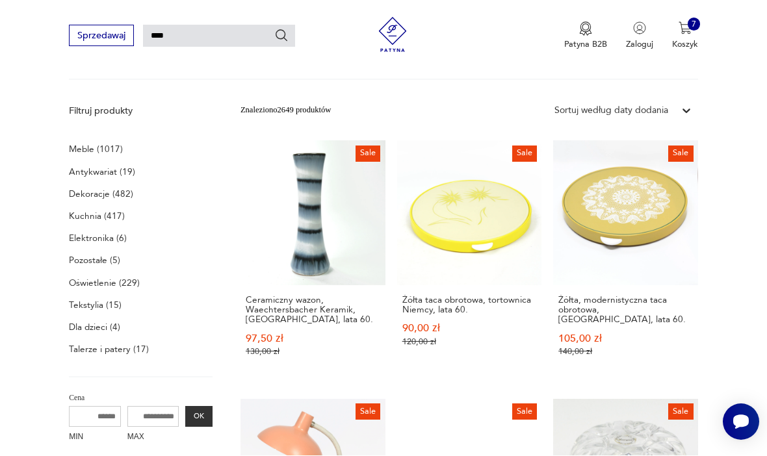
scroll to position [140, 0]
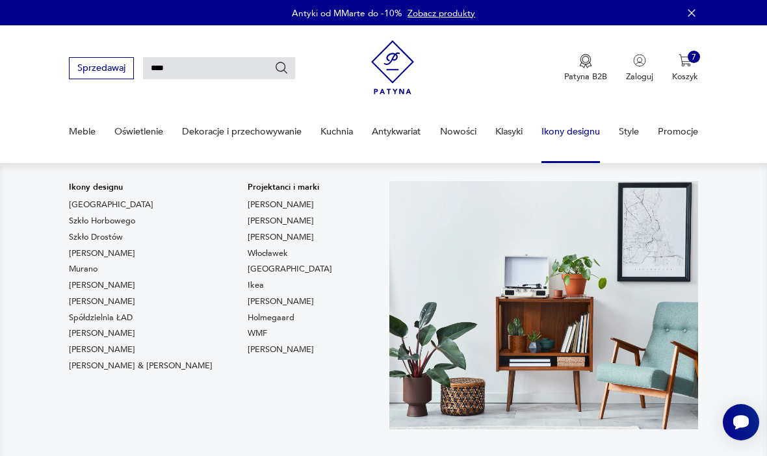
click at [92, 218] on link "Szkło Horbowego" at bounding box center [102, 221] width 66 height 12
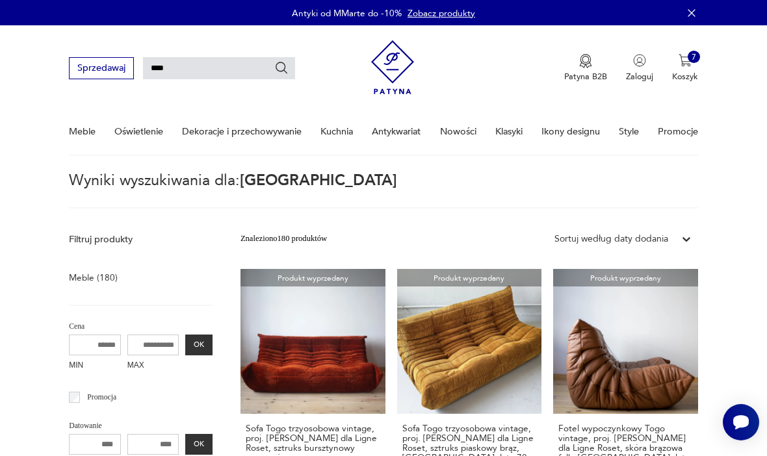
type input "*******"
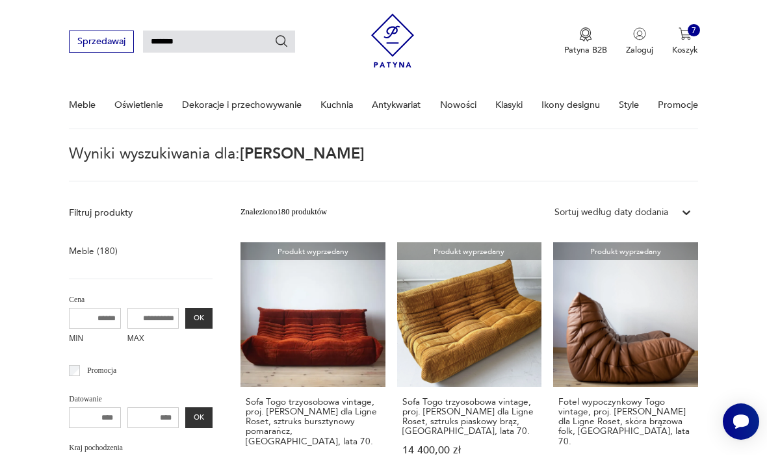
scroll to position [32, 0]
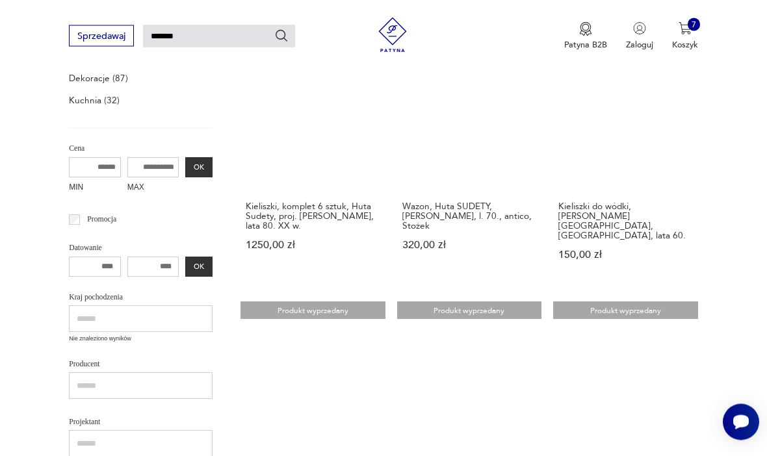
scroll to position [226, 0]
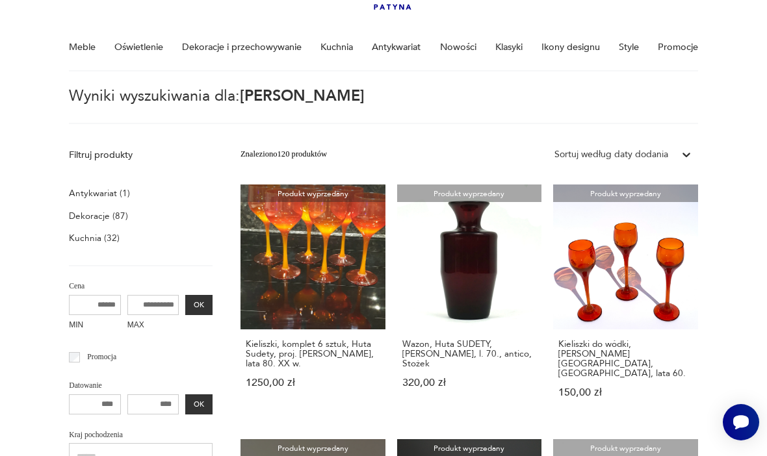
scroll to position [32, 0]
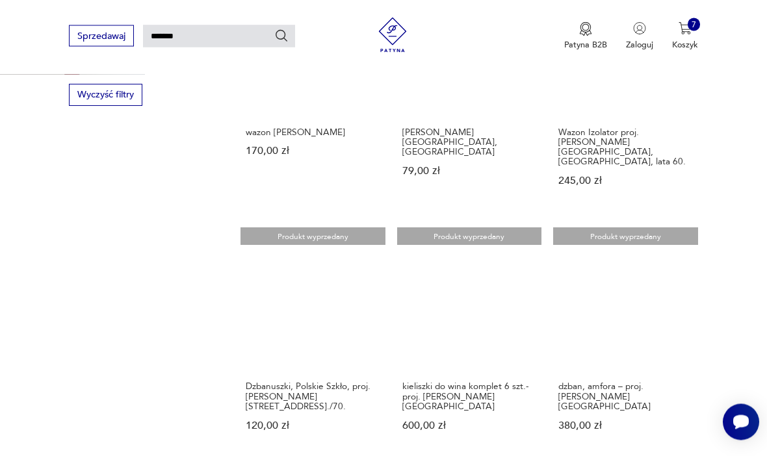
scroll to position [791, 0]
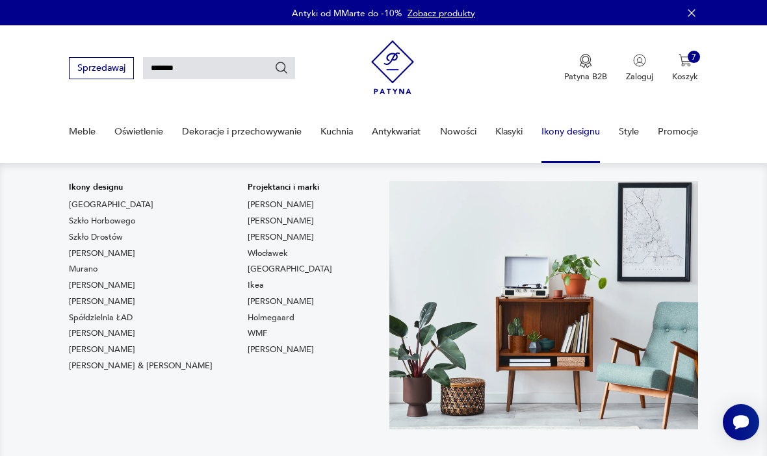
click at [102, 248] on link "[PERSON_NAME]" at bounding box center [102, 254] width 66 height 12
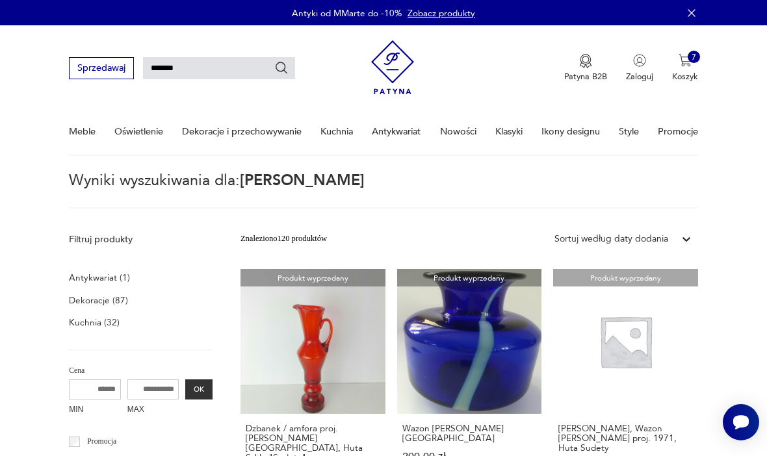
type input "*******"
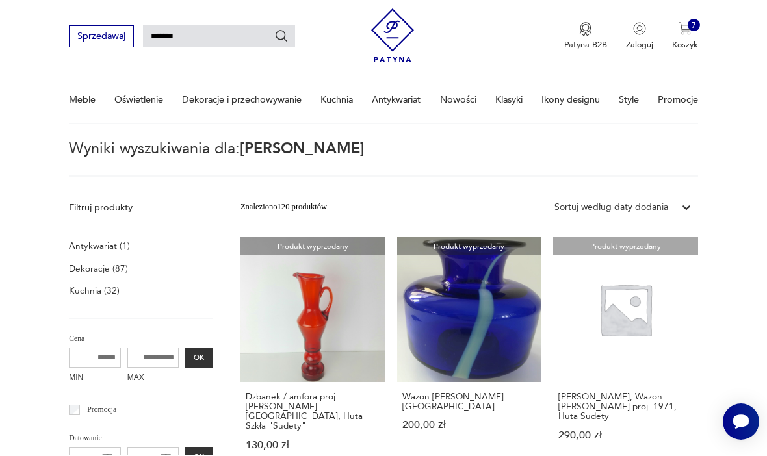
scroll to position [32, 0]
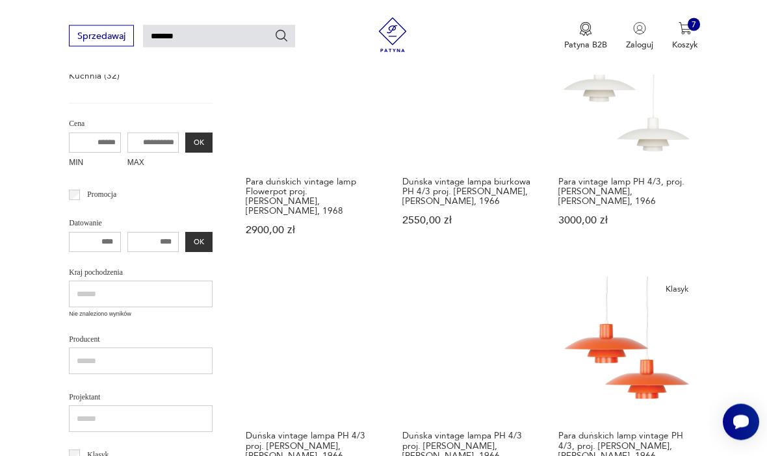
scroll to position [32, 0]
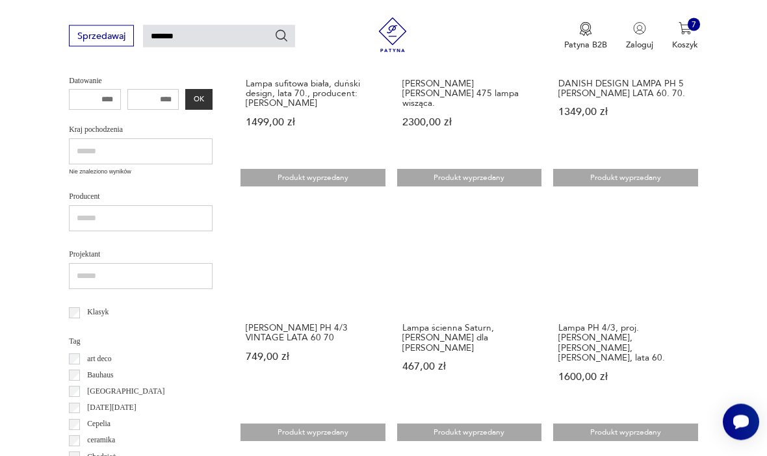
scroll to position [345, 0]
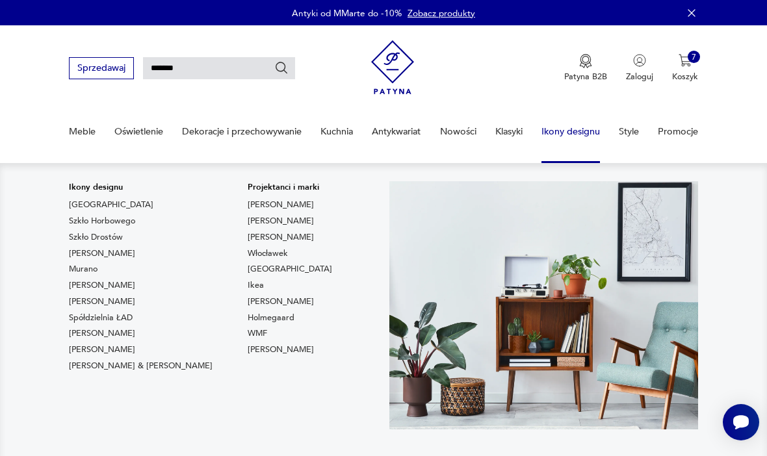
click at [87, 267] on link "Murano" at bounding box center [83, 269] width 29 height 12
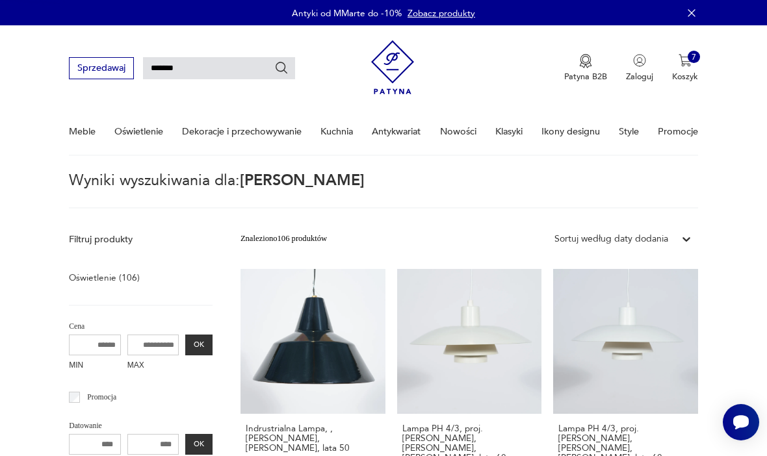
type input "******"
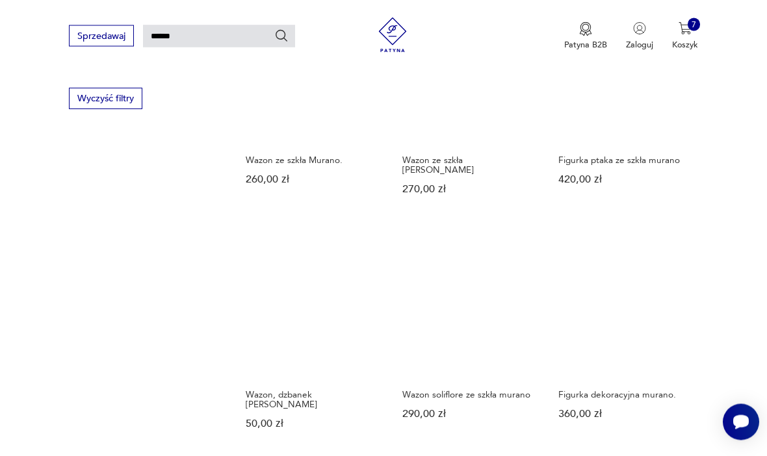
scroll to position [738, 0]
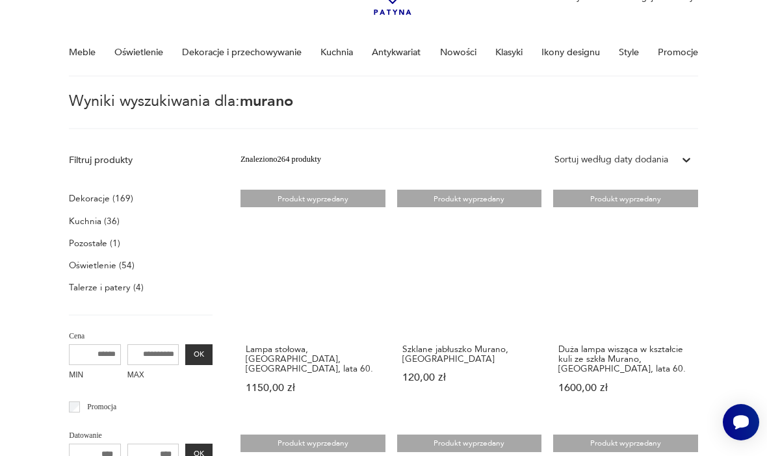
scroll to position [75, 0]
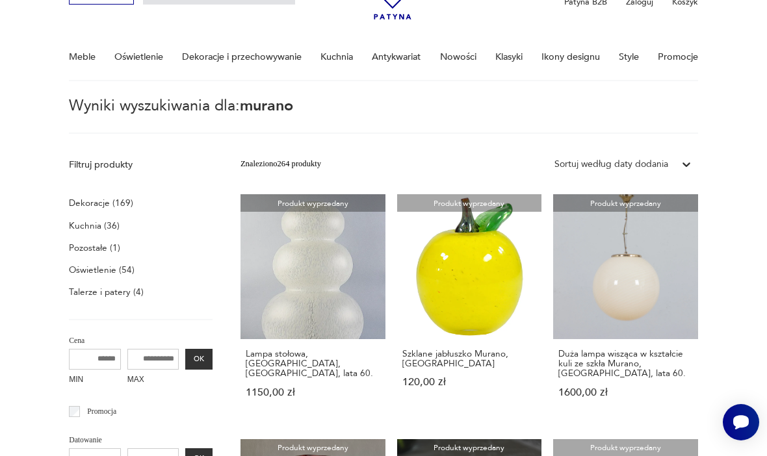
click at [103, 266] on p "Oświetlenie (54)" at bounding box center [102, 270] width 66 height 16
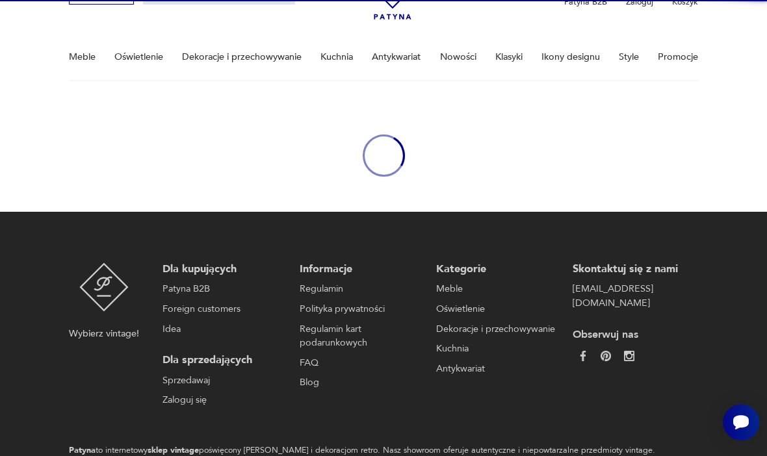
type input "******"
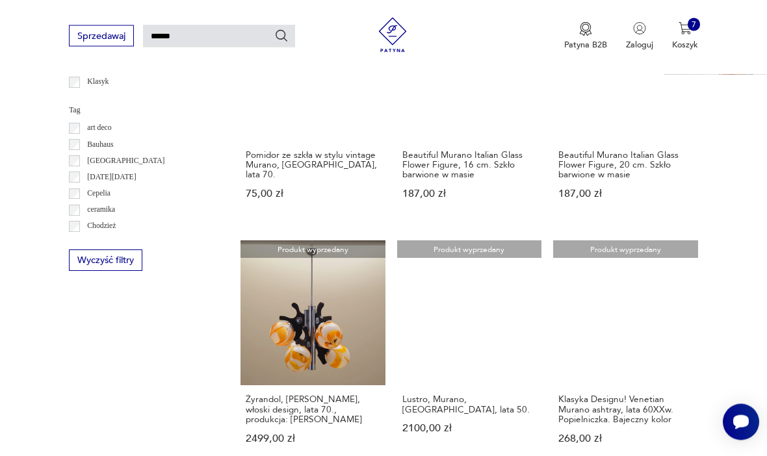
scroll to position [773, 0]
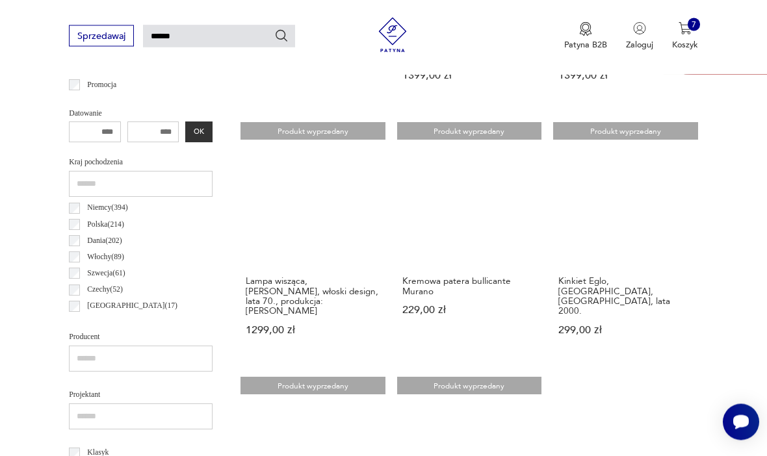
scroll to position [402, 0]
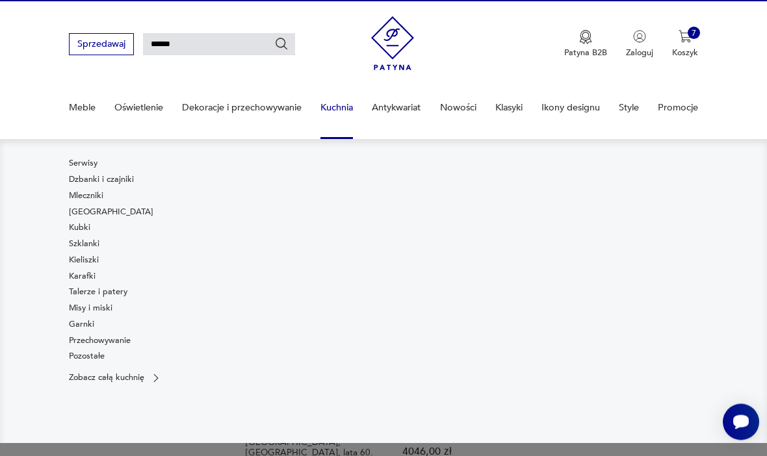
scroll to position [24, 0]
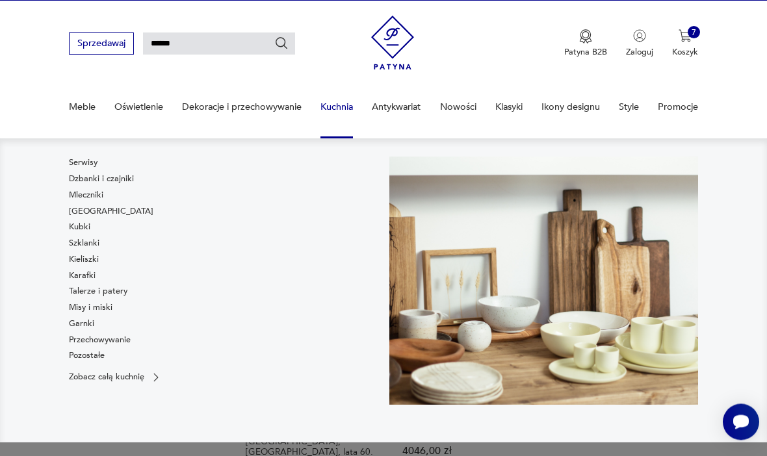
click at [111, 342] on link "Przechowywanie" at bounding box center [100, 341] width 62 height 12
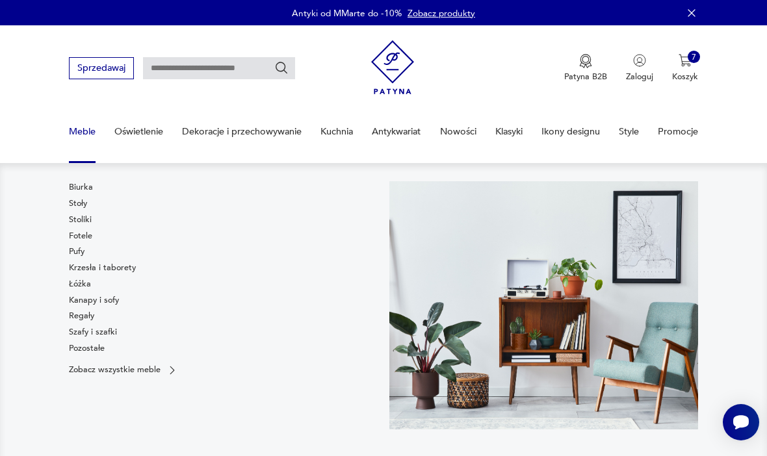
click at [88, 333] on link "Szafy i szafki" at bounding box center [93, 332] width 48 height 12
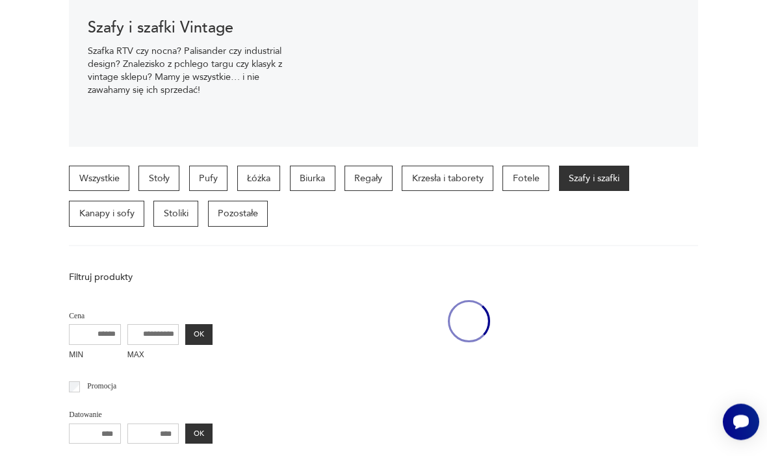
scroll to position [300, 0]
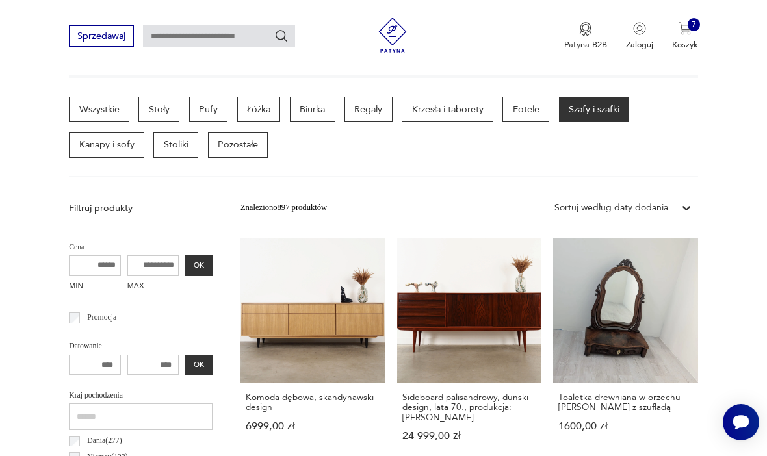
click at [397, 298] on link "Sideboard palisandrowy, duński design, lata 70., produkcja: [PERSON_NAME][DATE]…" at bounding box center [469, 352] width 145 height 226
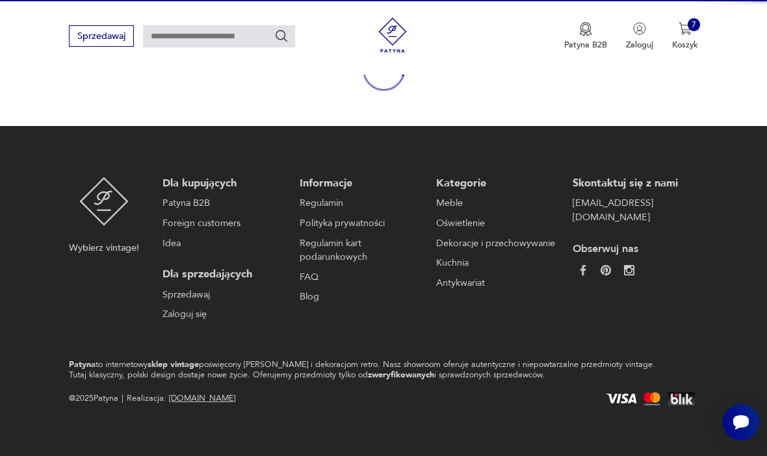
scroll to position [157, 0]
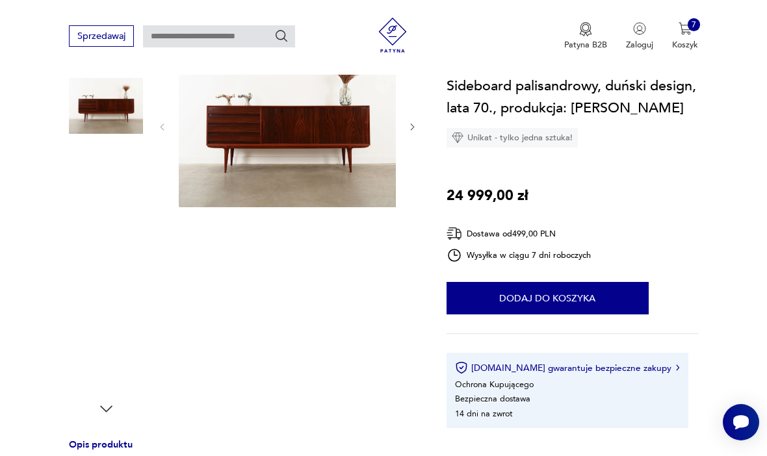
click at [101, 198] on img at bounding box center [106, 188] width 74 height 74
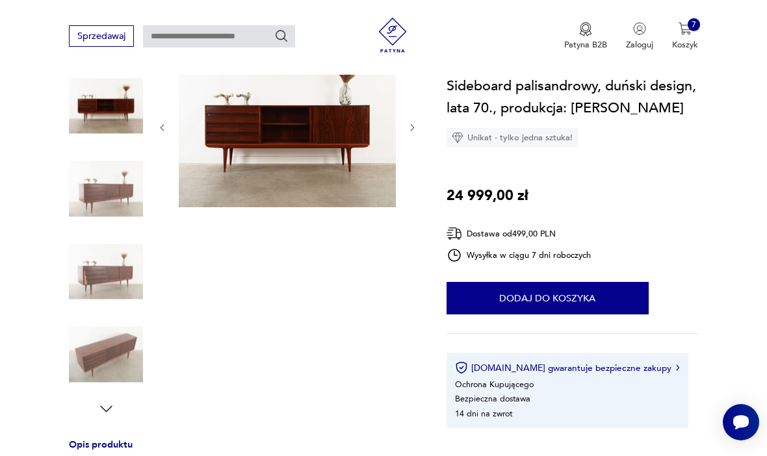
click at [103, 274] on img at bounding box center [106, 272] width 74 height 74
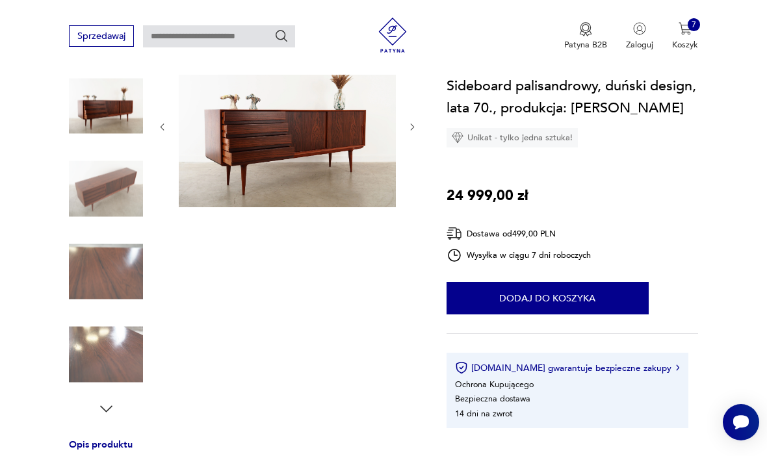
click at [99, 322] on img at bounding box center [106, 354] width 74 height 74
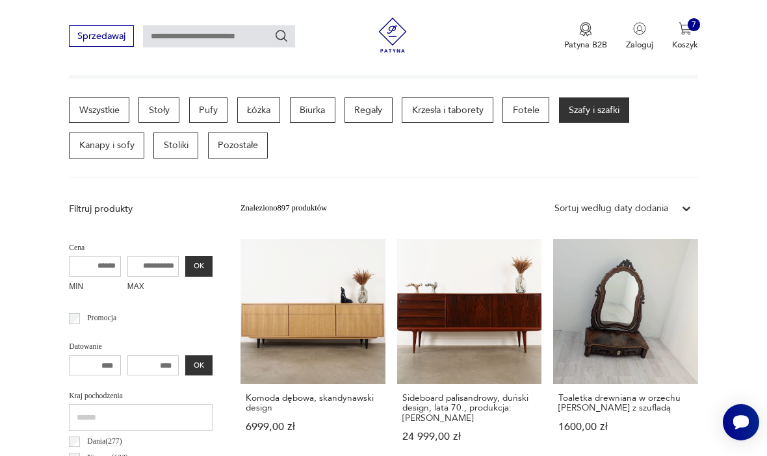
scroll to position [300, 0]
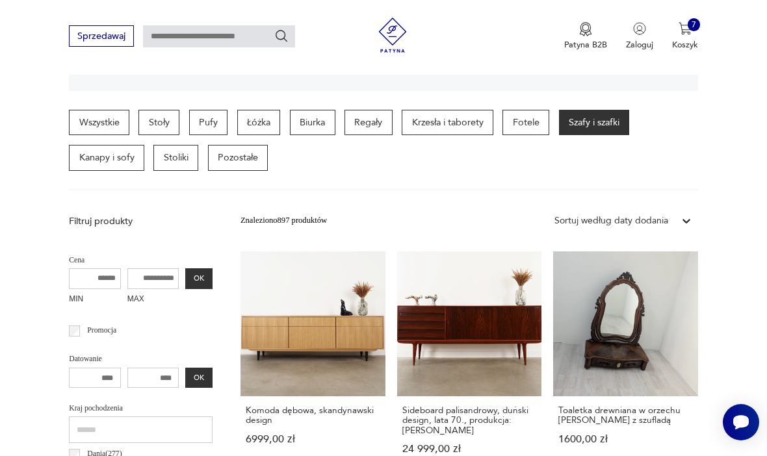
click at [553, 337] on link "Toaletka drewniana w orzechu [PERSON_NAME] z szufladą 1600,00 zł" at bounding box center [625, 365] width 145 height 226
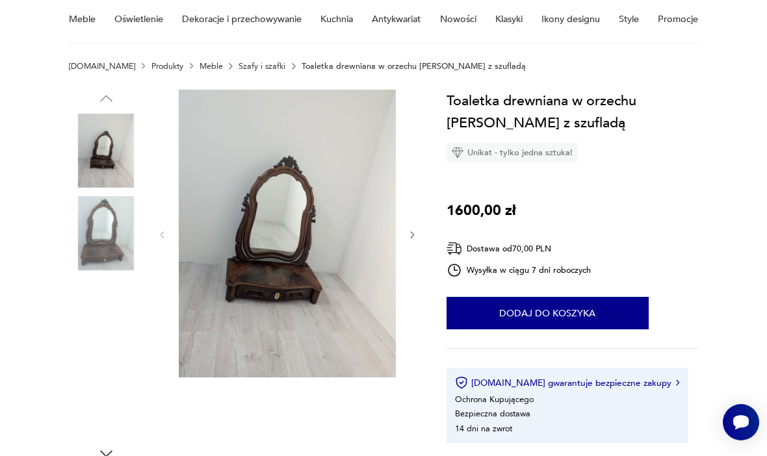
click at [101, 230] on img at bounding box center [106, 233] width 74 height 74
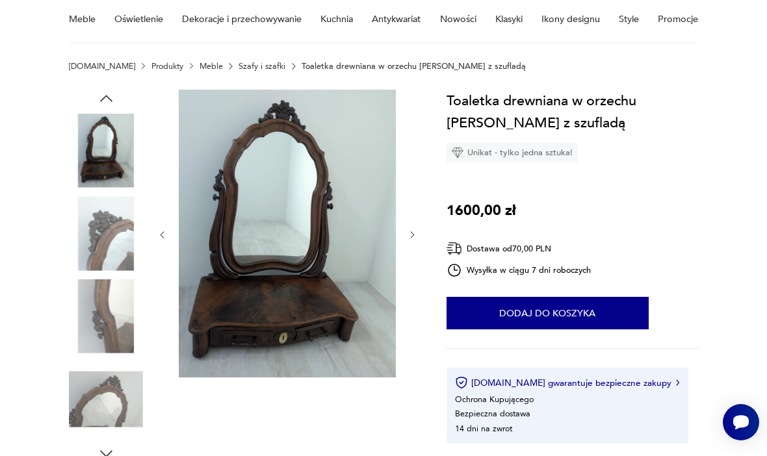
click at [108, 243] on img at bounding box center [106, 233] width 74 height 74
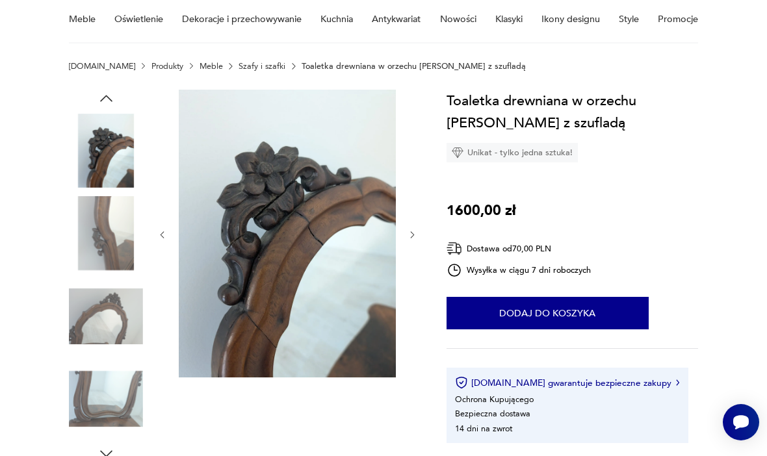
click at [110, 302] on img at bounding box center [106, 317] width 74 height 74
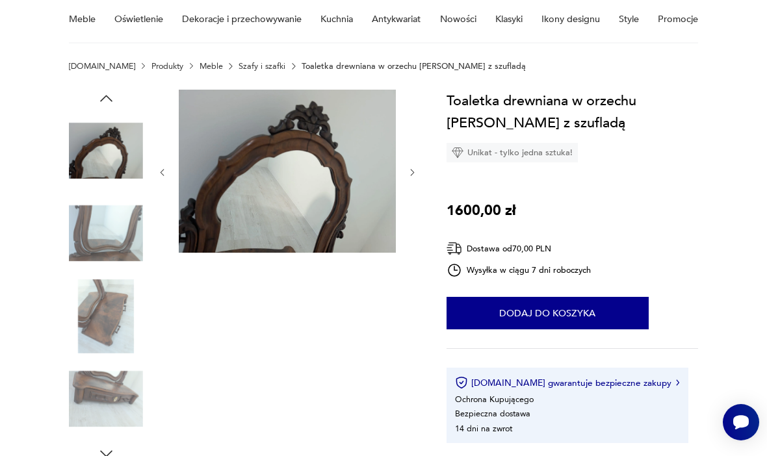
click at [105, 322] on img at bounding box center [106, 317] width 74 height 74
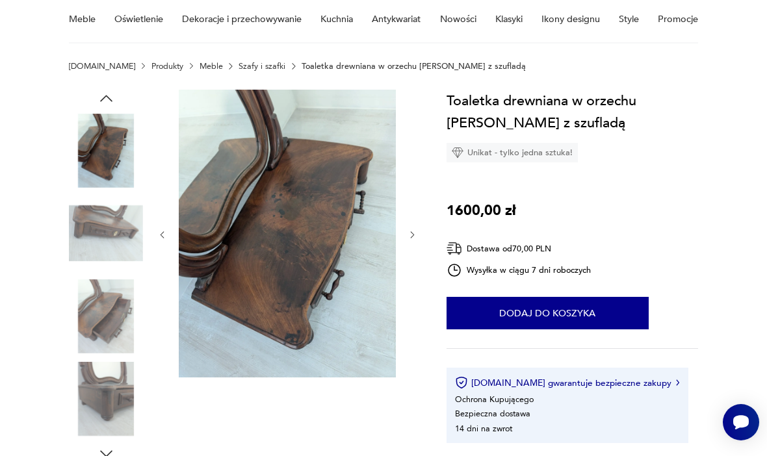
click at [104, 386] on img at bounding box center [106, 399] width 74 height 74
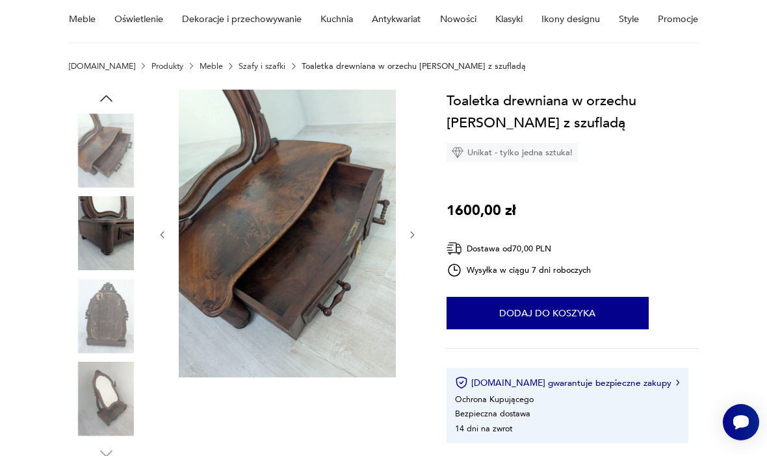
click at [98, 314] on img at bounding box center [106, 317] width 74 height 74
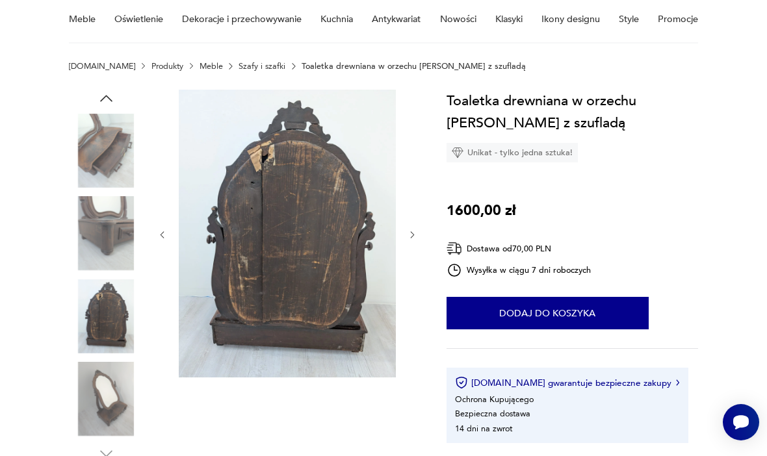
click at [99, 412] on img at bounding box center [106, 399] width 74 height 74
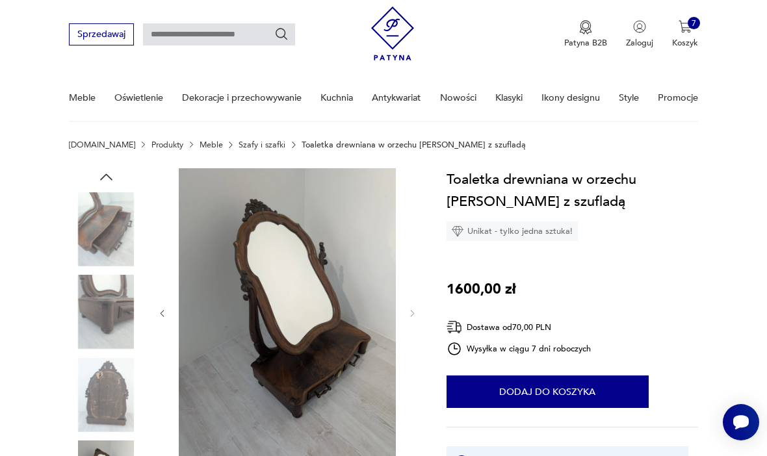
scroll to position [0, 0]
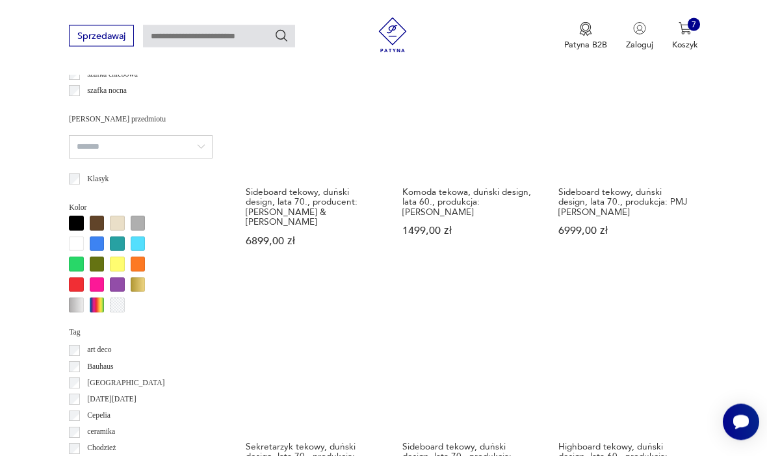
scroll to position [995, 0]
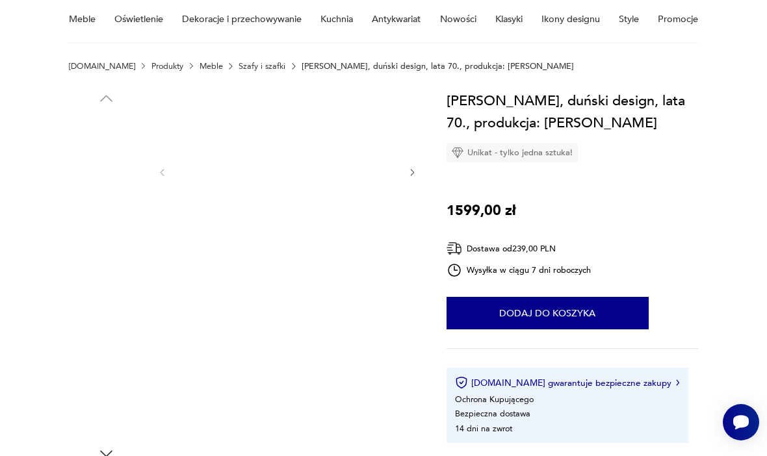
click at [117, 244] on img at bounding box center [106, 233] width 74 height 74
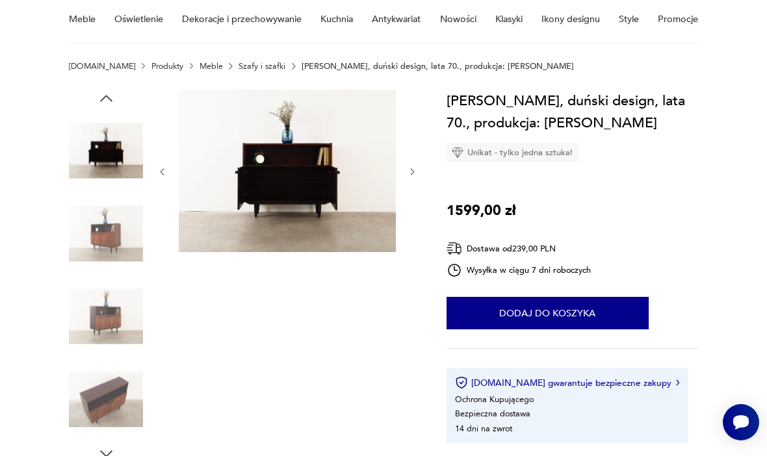
click at [112, 307] on img at bounding box center [106, 317] width 74 height 74
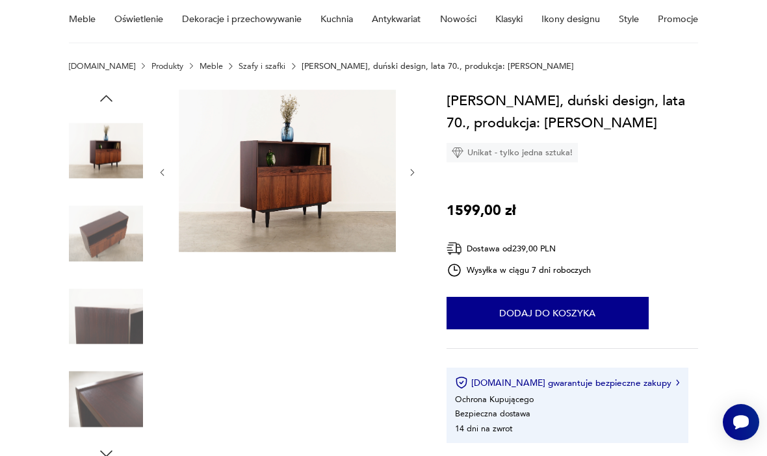
click at [103, 352] on img at bounding box center [106, 317] width 74 height 74
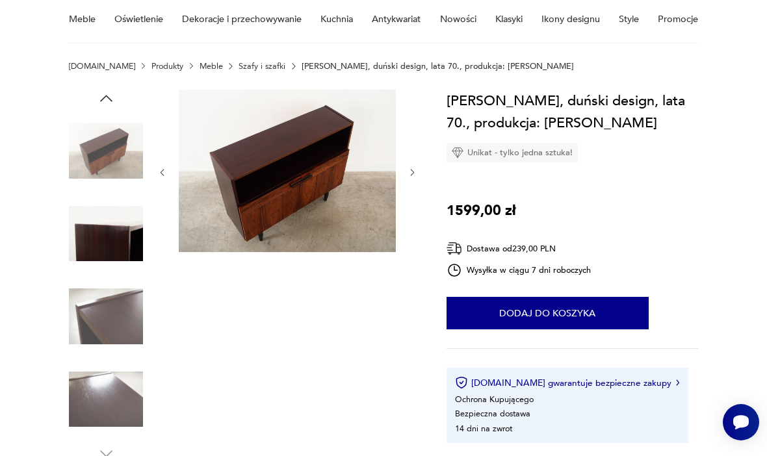
click at [100, 400] on img at bounding box center [106, 399] width 74 height 74
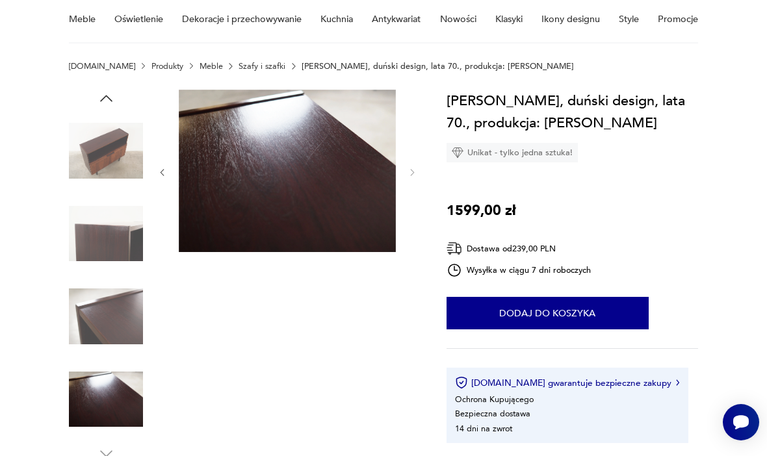
click at [231, 194] on img at bounding box center [287, 171] width 217 height 163
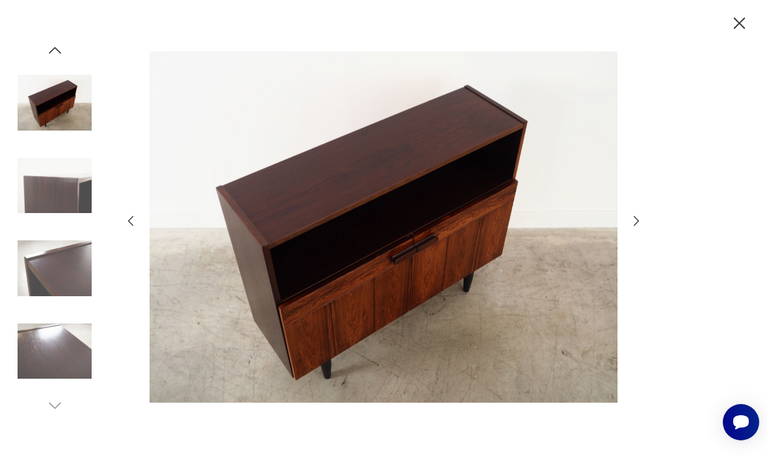
click at [638, 226] on icon "button" at bounding box center [636, 221] width 5 height 10
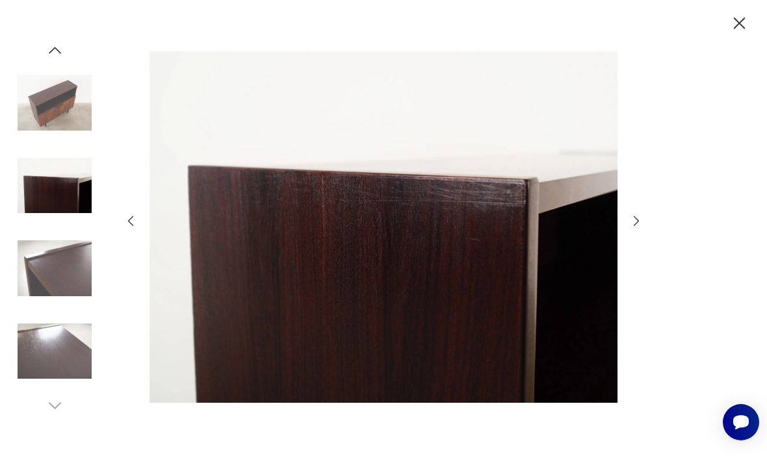
click at [643, 228] on icon "button" at bounding box center [636, 221] width 14 height 14
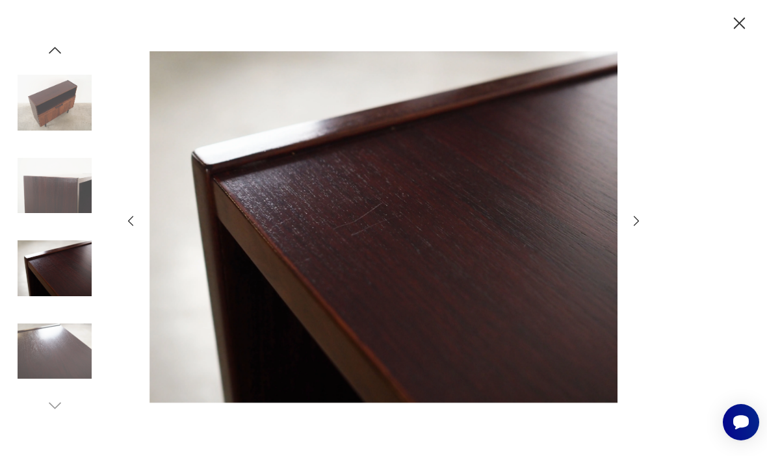
click at [647, 239] on div at bounding box center [383, 228] width 767 height 456
click at [743, 25] on icon "button" at bounding box center [739, 23] width 21 height 21
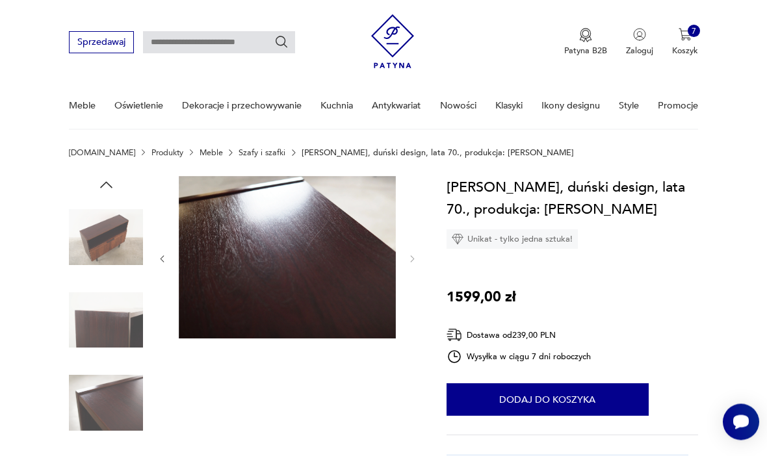
scroll to position [0, 0]
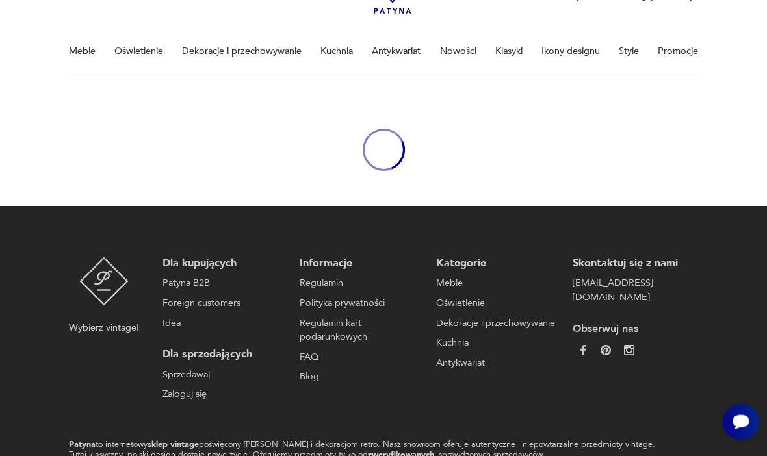
scroll to position [106, 0]
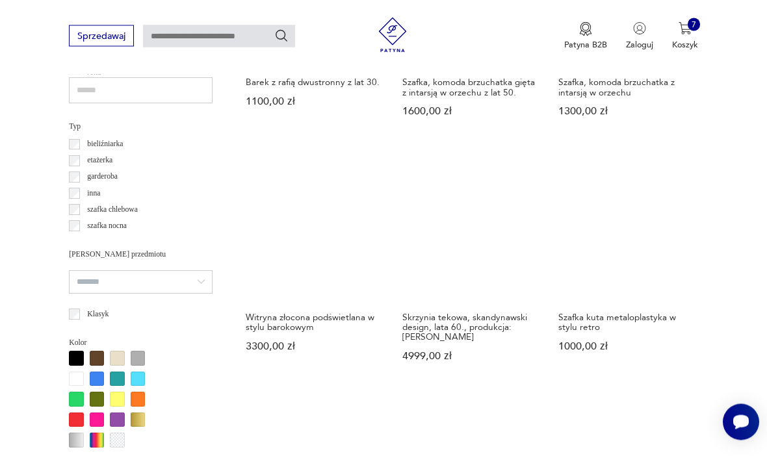
scroll to position [859, 0]
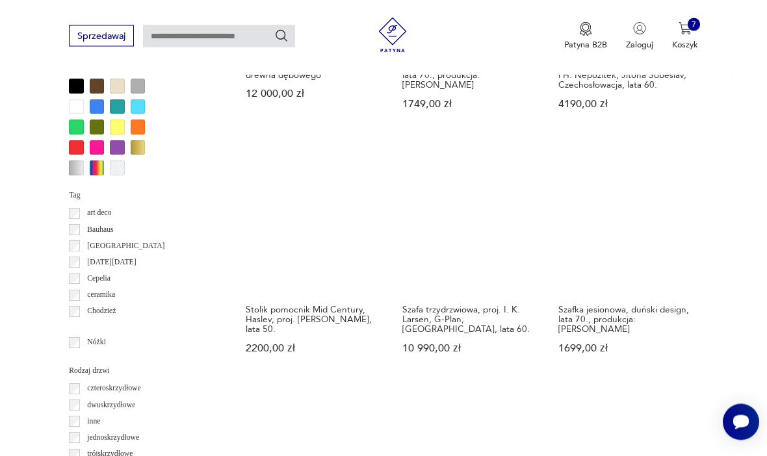
scroll to position [1190, 0]
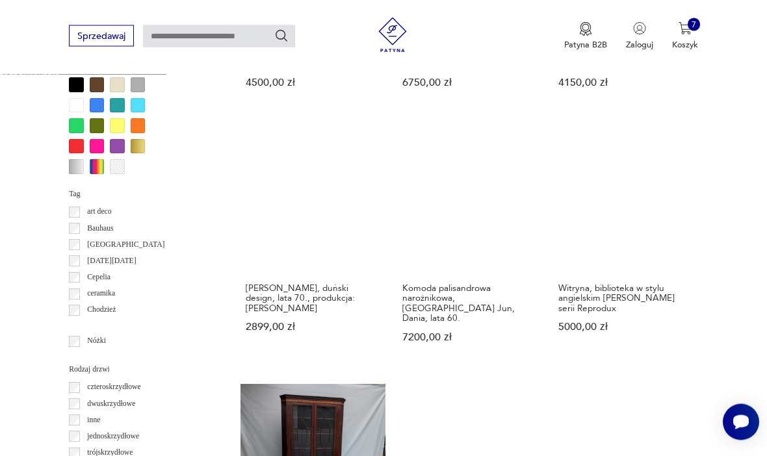
scroll to position [1145, 0]
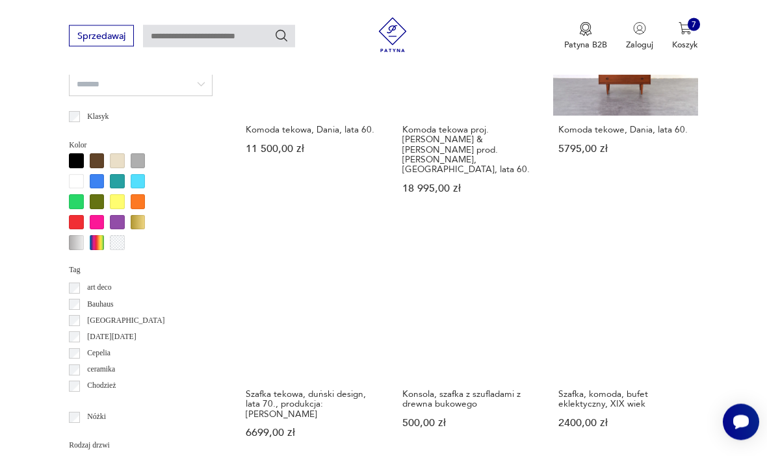
scroll to position [1071, 0]
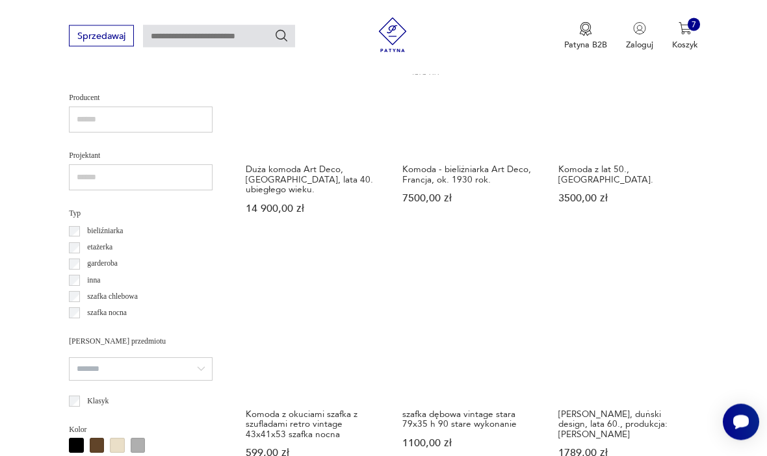
scroll to position [787, 0]
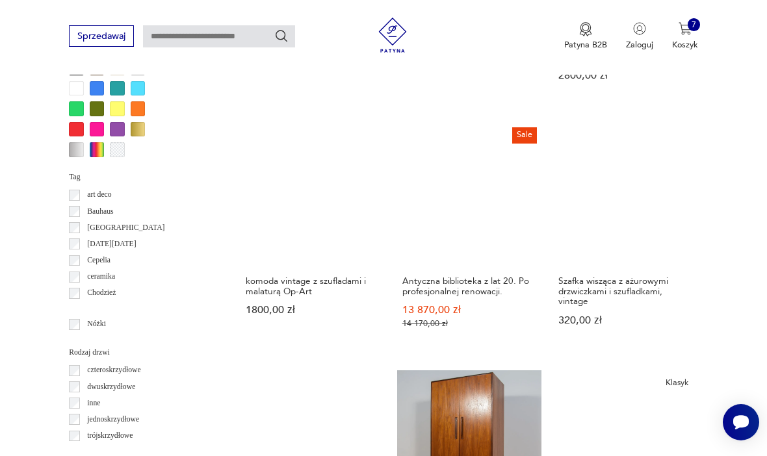
scroll to position [1173, 0]
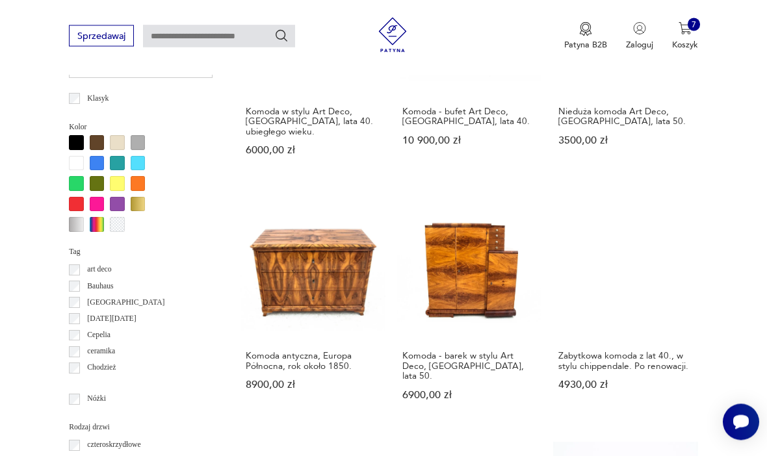
scroll to position [1077, 0]
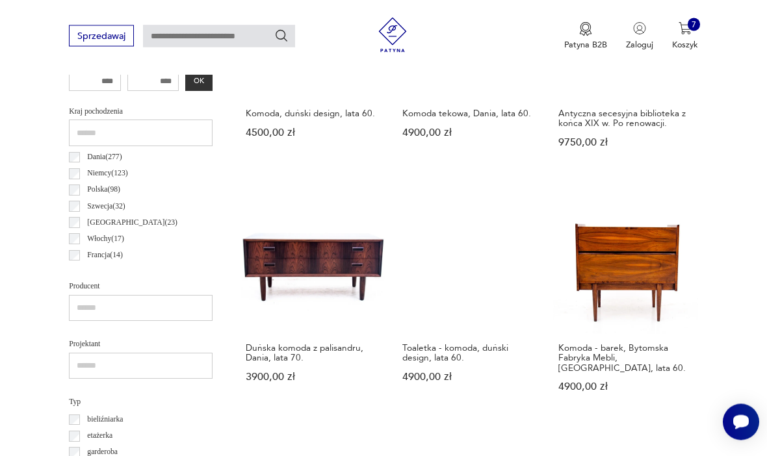
scroll to position [616, 0]
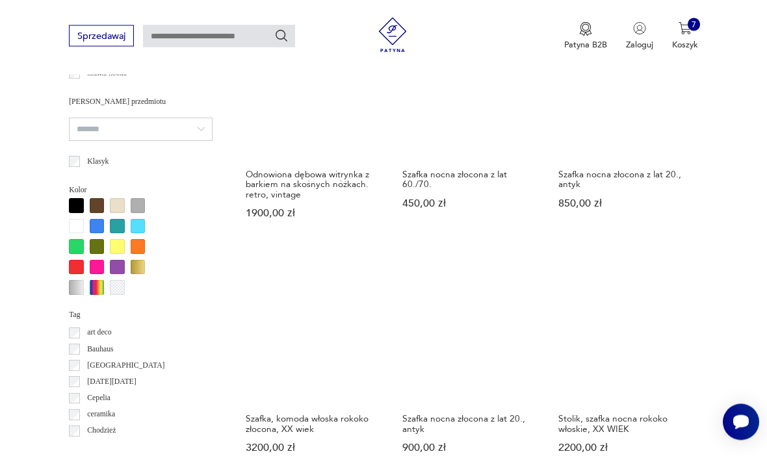
scroll to position [1043, 0]
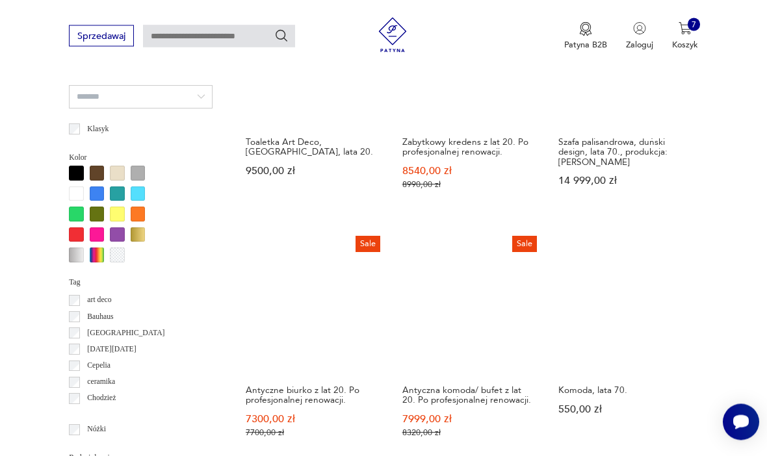
scroll to position [1045, 0]
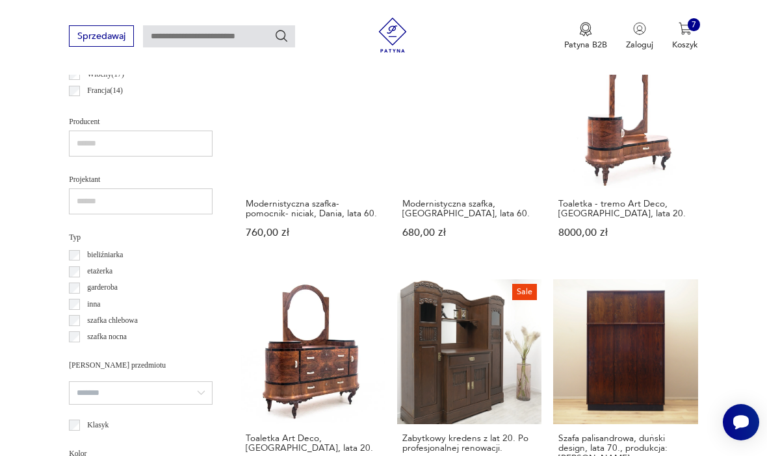
scroll to position [300, 0]
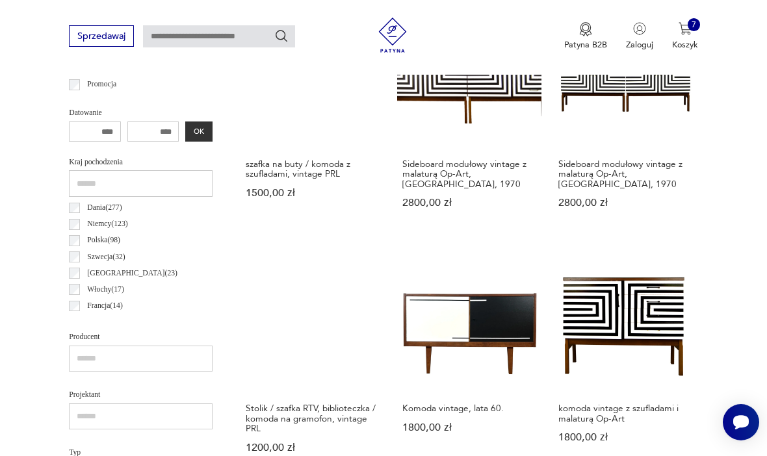
scroll to position [300, 0]
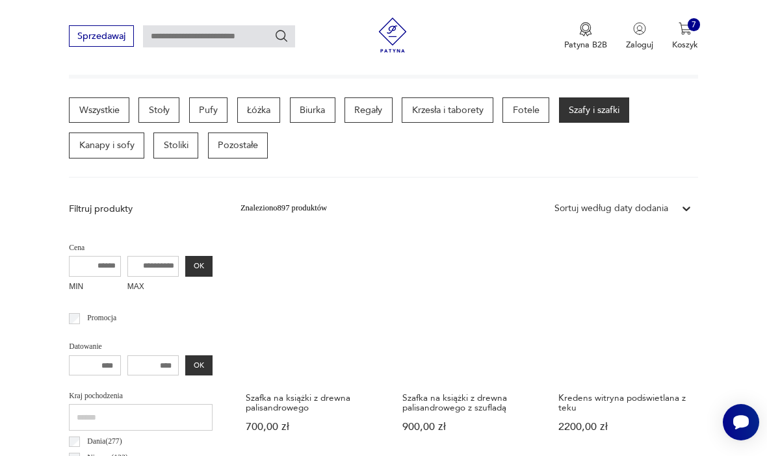
scroll to position [298, 0]
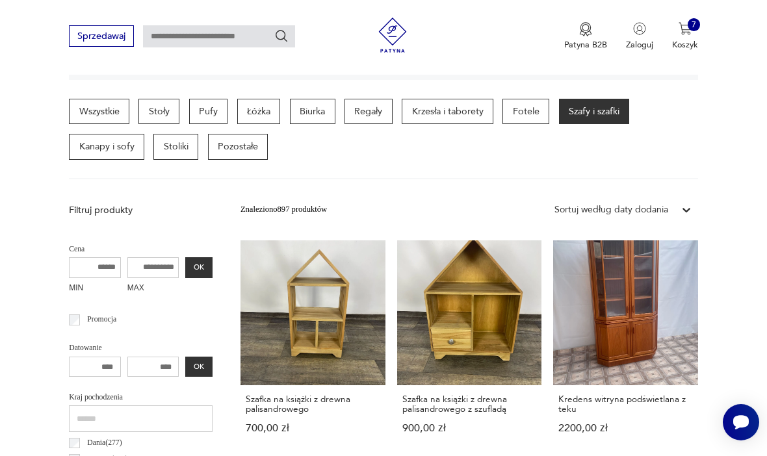
click at [417, 304] on link "Szafka na książki z drewna palisandrowego z szufladą 900,00 zł" at bounding box center [469, 349] width 145 height 216
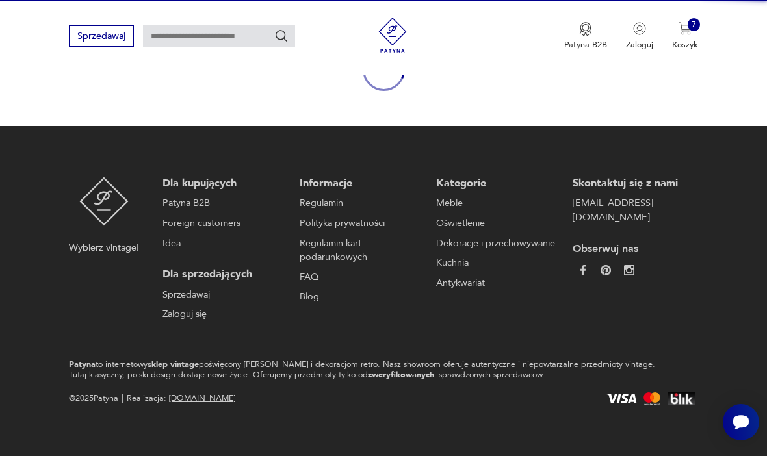
scroll to position [112, 0]
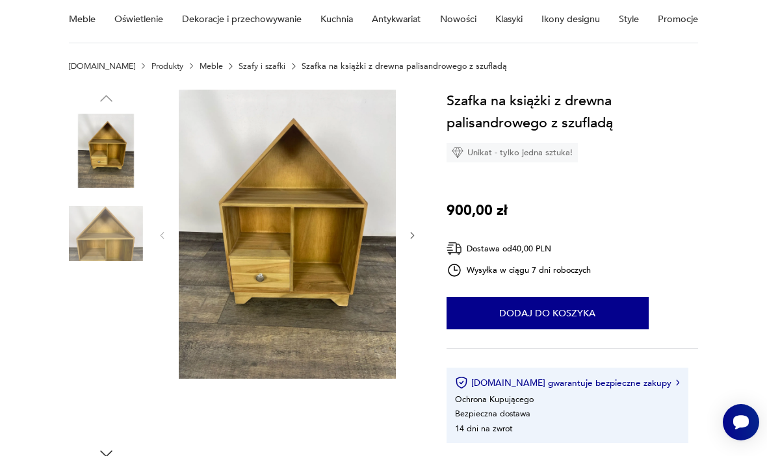
click at [111, 239] on img at bounding box center [106, 233] width 74 height 74
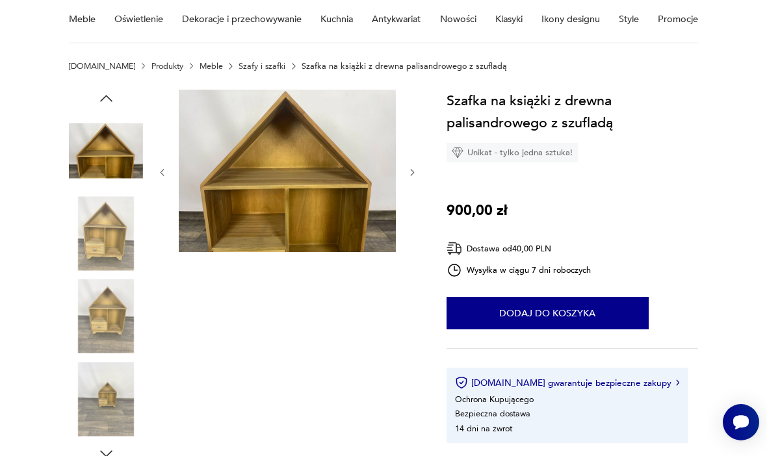
click at [115, 311] on img at bounding box center [106, 317] width 74 height 74
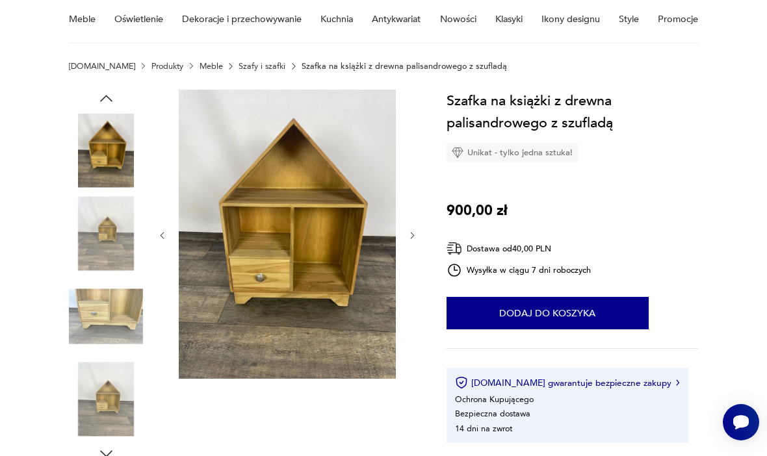
click at [107, 398] on img at bounding box center [106, 399] width 74 height 74
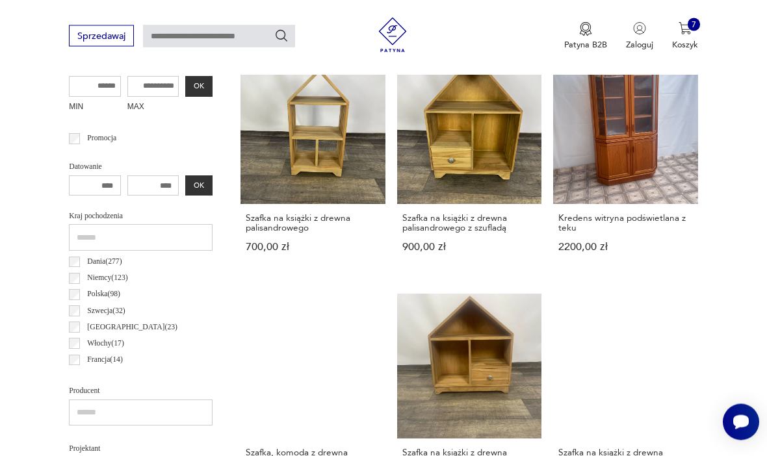
scroll to position [482, 0]
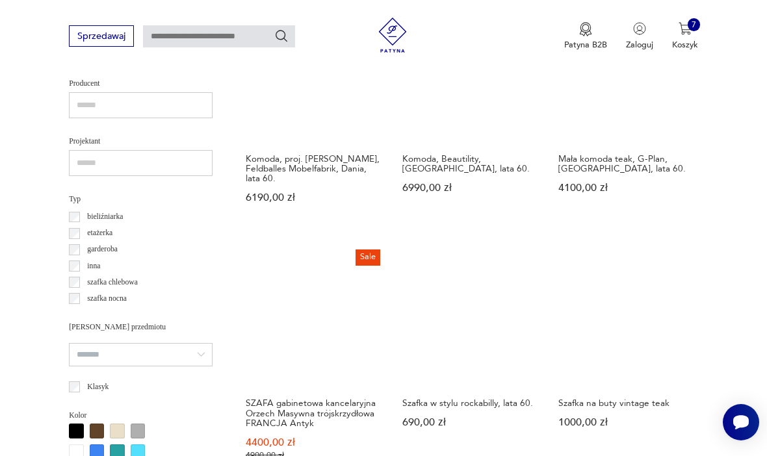
scroll to position [808, 0]
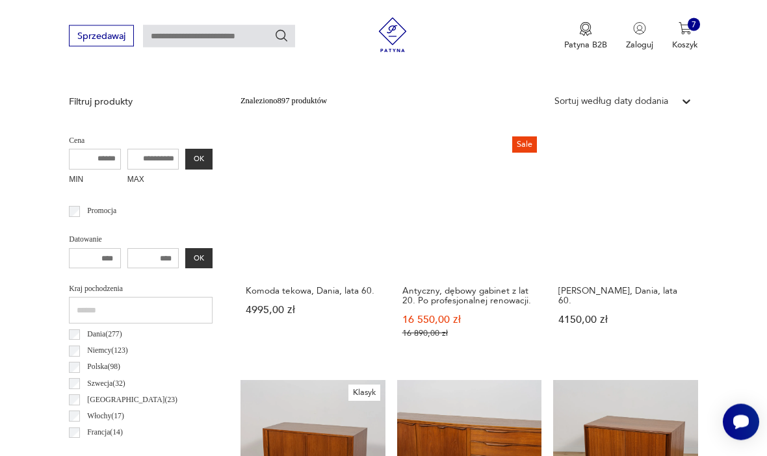
scroll to position [300, 0]
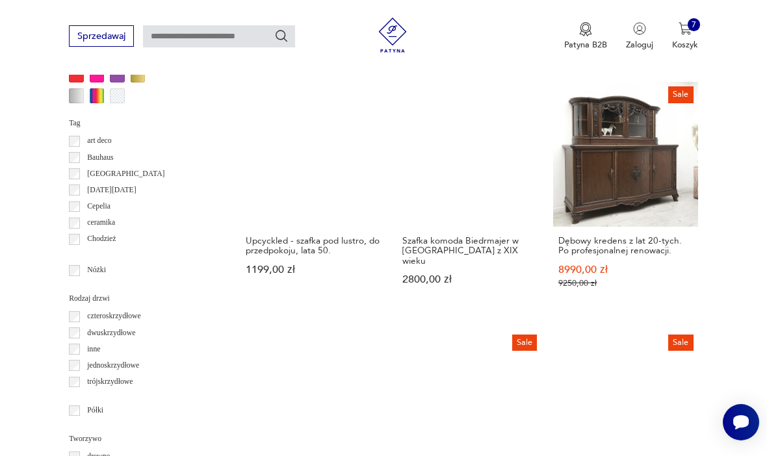
scroll to position [1253, 0]
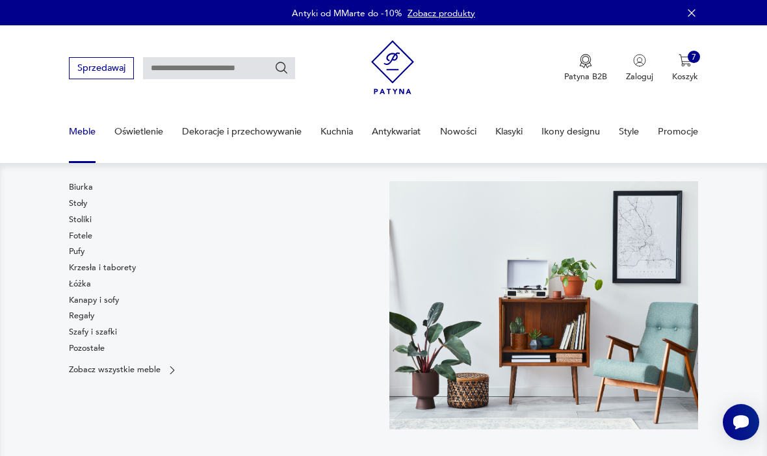
click at [92, 300] on link "Kanapy i sofy" at bounding box center [94, 300] width 50 height 12
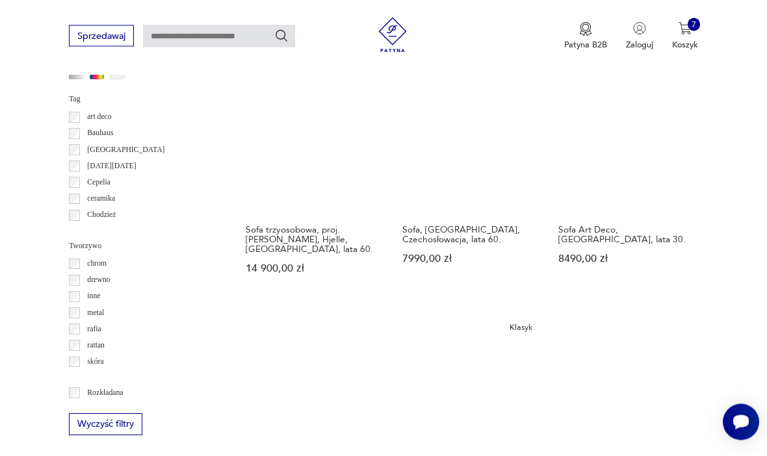
scroll to position [1215, 0]
